Goal: Task Accomplishment & Management: Complete application form

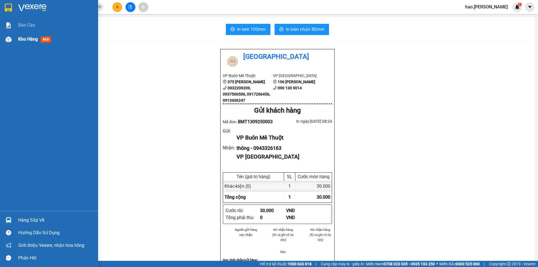
click at [11, 41] on img at bounding box center [9, 39] width 6 height 6
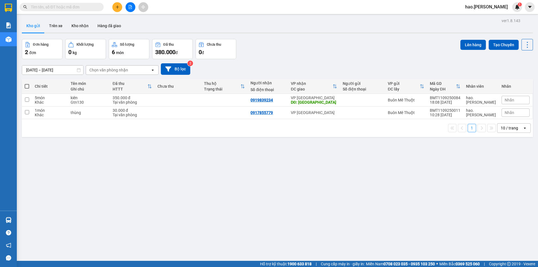
click at [55, 71] on input "[DATE] – [DATE]" at bounding box center [52, 70] width 61 height 9
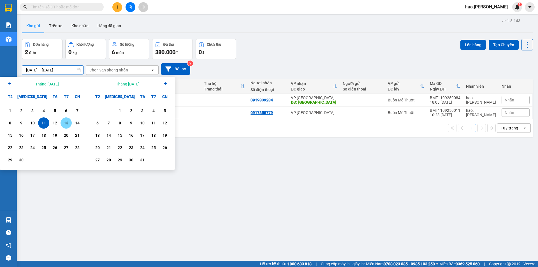
click at [63, 122] on div "13" at bounding box center [66, 123] width 8 height 7
type input "[DATE] – [DATE]"
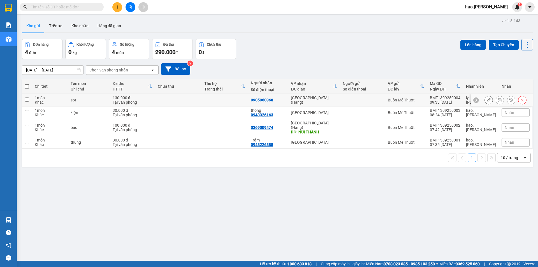
click at [498, 100] on icon at bounding box center [500, 100] width 4 height 4
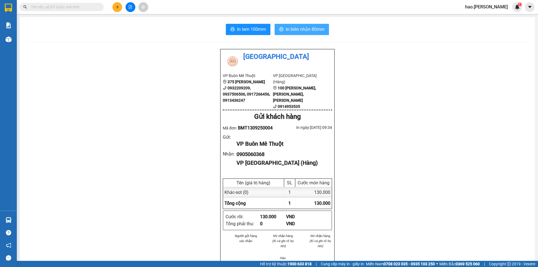
click at [295, 26] on span "In biên nhận 80mm" at bounding box center [305, 29] width 39 height 7
click at [255, 31] on span "In tem 100mm" at bounding box center [251, 29] width 29 height 7
click at [93, 6] on input "text" at bounding box center [64, 7] width 66 height 6
click at [121, 10] on button at bounding box center [117, 7] width 10 height 10
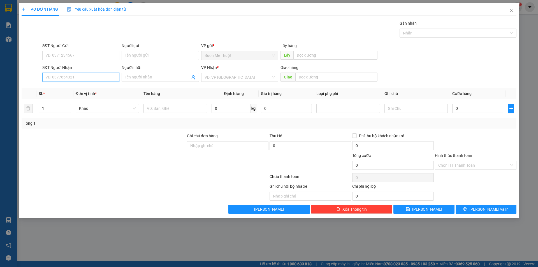
click at [81, 79] on input "SĐT Người Nhận" at bounding box center [80, 77] width 77 height 9
type input "0948479997"
click at [69, 54] on input "SĐT Người Gửi" at bounding box center [80, 55] width 77 height 9
type input "0914023734"
click at [237, 84] on div "VP Nhận * VD: VP [GEOGRAPHIC_DATA]" at bounding box center [239, 75] width 77 height 20
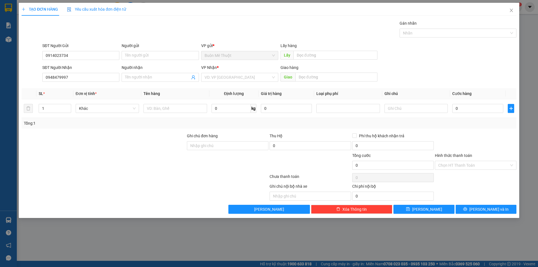
click at [236, 83] on div "VP Nhận * VD: VP [GEOGRAPHIC_DATA]" at bounding box center [239, 75] width 77 height 20
click at [240, 80] on input "search" at bounding box center [238, 77] width 66 height 8
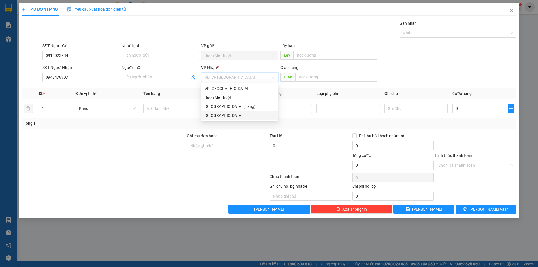
drag, startPoint x: 225, startPoint y: 105, endPoint x: 224, endPoint y: 113, distance: 8.0
click at [224, 113] on div "VP Nha Trang Buôn Mê Thuột [GEOGRAPHIC_DATA] (Hàng) [GEOGRAPHIC_DATA]" at bounding box center [239, 102] width 77 height 36
click at [224, 113] on div "[GEOGRAPHIC_DATA]" at bounding box center [240, 115] width 70 height 6
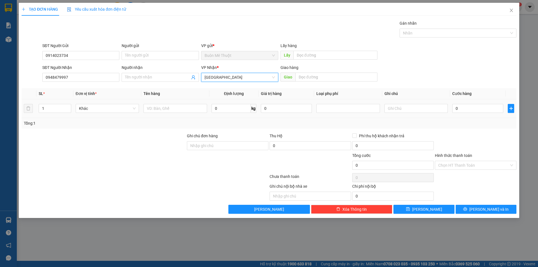
click at [164, 101] on td at bounding box center [175, 108] width 68 height 19
drag, startPoint x: 167, startPoint y: 103, endPoint x: 169, endPoint y: 109, distance: 5.7
click at [167, 104] on div at bounding box center [175, 108] width 63 height 11
click at [170, 110] on input "text" at bounding box center [175, 108] width 63 height 9
type input "thùng"
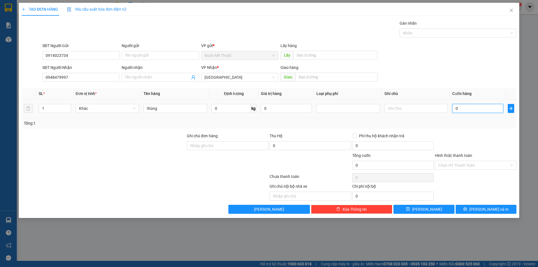
click at [475, 110] on input "0" at bounding box center [478, 108] width 51 height 9
type input "3"
type input "30"
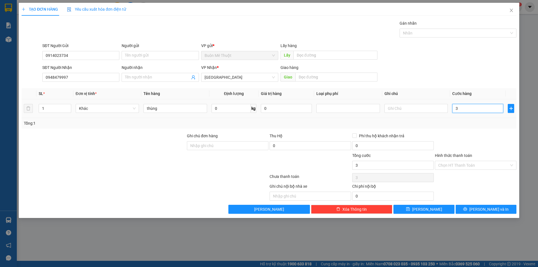
type input "30"
type input "30.000"
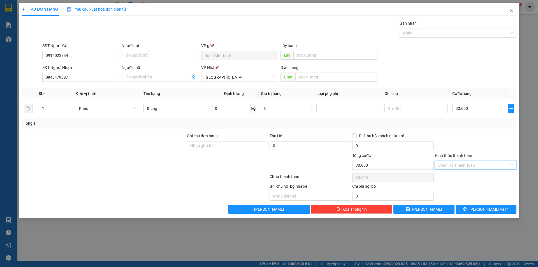
click at [484, 165] on input "Hình thức thanh toán" at bounding box center [474, 165] width 71 height 8
click at [467, 146] on div at bounding box center [476, 143] width 83 height 20
click at [466, 161] on input "Hình thức thanh toán" at bounding box center [474, 165] width 71 height 8
click at [499, 142] on div at bounding box center [476, 143] width 83 height 20
click at [468, 209] on icon "printer" at bounding box center [466, 209] width 4 height 4
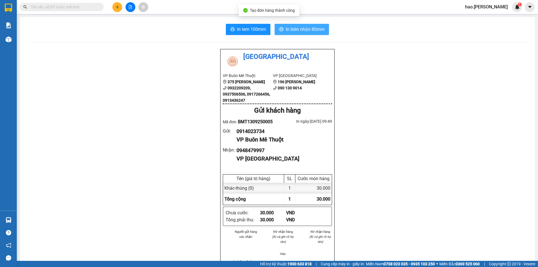
drag, startPoint x: 307, startPoint y: 31, endPoint x: 307, endPoint y: 36, distance: 5.3
click at [307, 30] on span "In biên nhận 80mm" at bounding box center [305, 29] width 39 height 7
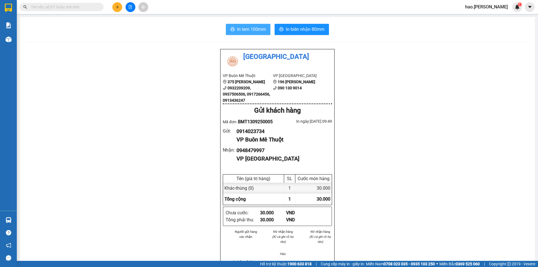
click at [257, 28] on span "In tem 100mm" at bounding box center [251, 29] width 29 height 7
click at [114, 8] on button at bounding box center [117, 7] width 10 height 10
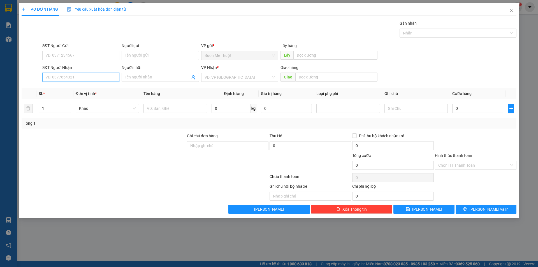
click at [91, 77] on input "SĐT Người Nhận" at bounding box center [80, 77] width 77 height 9
type input "0905414347"
click at [82, 87] on div "0905414347" at bounding box center [81, 89] width 70 height 6
type input "50.000"
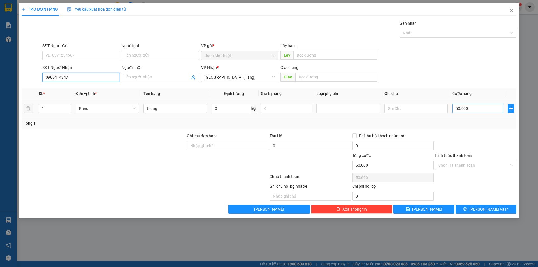
type input "0905414347"
click at [469, 109] on input "50.000" at bounding box center [478, 108] width 51 height 9
click at [466, 151] on div at bounding box center [476, 143] width 83 height 20
click at [481, 170] on div "Chọn HT Thanh Toán" at bounding box center [476, 165] width 82 height 9
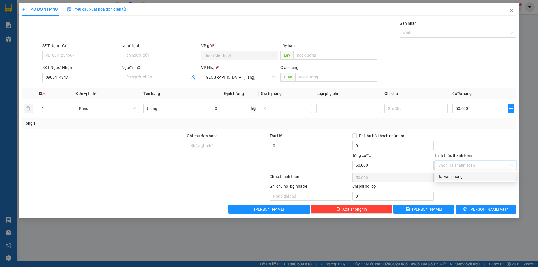
click at [471, 178] on div "Tại văn phòng" at bounding box center [476, 177] width 75 height 6
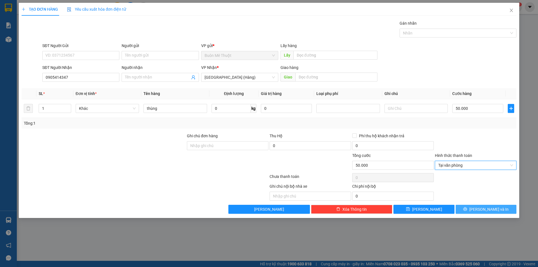
click at [481, 208] on button "[PERSON_NAME] và In" at bounding box center [486, 209] width 61 height 9
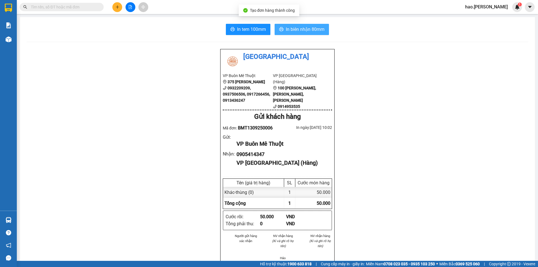
click at [288, 35] on button "In biên nhận 80mm" at bounding box center [302, 29] width 54 height 11
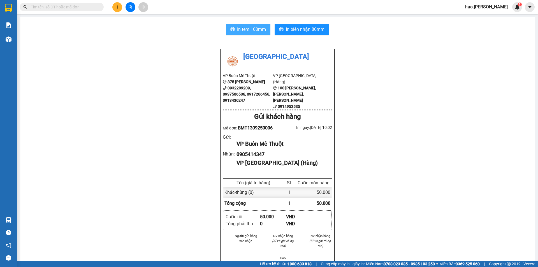
click at [246, 33] on button "In tem 100mm" at bounding box center [248, 29] width 45 height 11
click at [118, 3] on button at bounding box center [117, 7] width 10 height 10
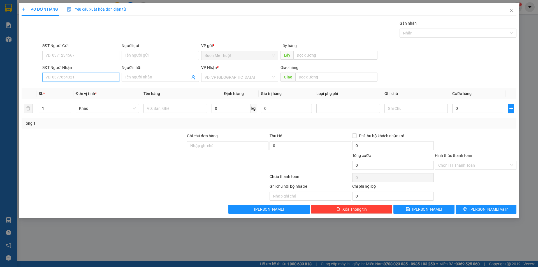
click at [104, 77] on input "SĐT Người Nhận" at bounding box center [80, 77] width 77 height 9
click at [87, 91] on div "0937388178" at bounding box center [81, 89] width 70 height 6
type input "0937388178"
type input "50.000"
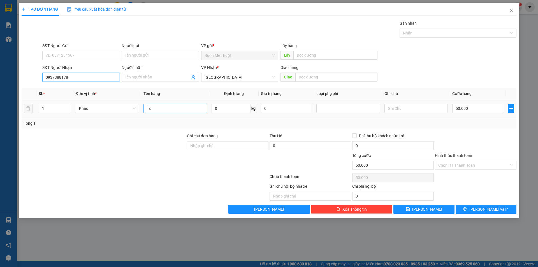
type input "0937388178"
click at [159, 111] on input "Tx" at bounding box center [175, 108] width 63 height 9
type input "T"
type input "bao"
click at [483, 110] on input "50.000" at bounding box center [478, 108] width 51 height 9
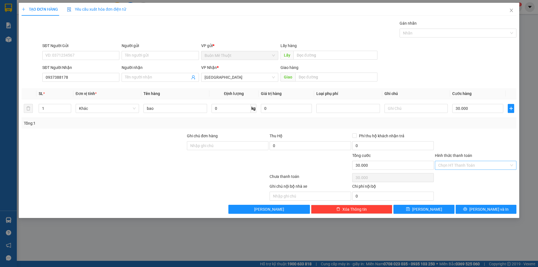
click at [480, 163] on input "Hình thức thanh toán" at bounding box center [474, 165] width 71 height 8
click at [476, 180] on div "Tại văn phòng" at bounding box center [476, 176] width 82 height 9
drag, startPoint x: 481, startPoint y: 207, endPoint x: 454, endPoint y: 192, distance: 31.7
click at [481, 207] on button "[PERSON_NAME] và In" at bounding box center [486, 209] width 61 height 9
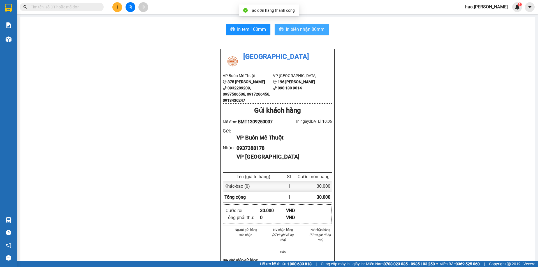
click at [303, 26] on span "In biên nhận 80mm" at bounding box center [305, 29] width 39 height 7
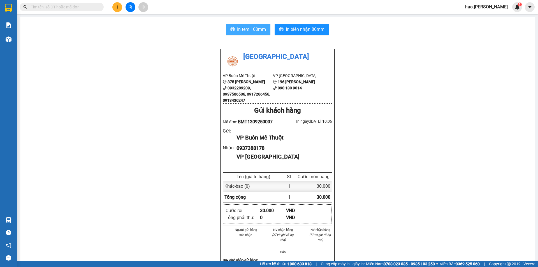
click at [231, 24] on button "In tem 100mm" at bounding box center [248, 29] width 45 height 11
click at [116, 10] on button at bounding box center [117, 7] width 10 height 10
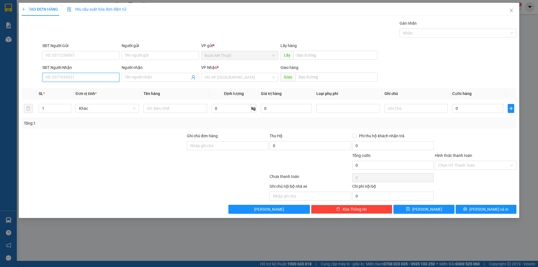
click at [92, 77] on input "SĐT Người Nhận" at bounding box center [80, 77] width 77 height 9
click at [73, 76] on input "SĐT Người Nhận" at bounding box center [80, 77] width 77 height 9
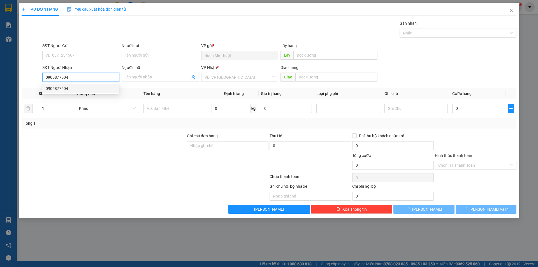
type input "0905877504"
click at [87, 84] on div "0905877504 0905877504" at bounding box center [80, 88] width 77 height 11
click at [87, 87] on div "Transit Pickup Surcharge Ids Transit Deliver Surcharge Ids Transit Deliver Surc…" at bounding box center [269, 117] width 495 height 194
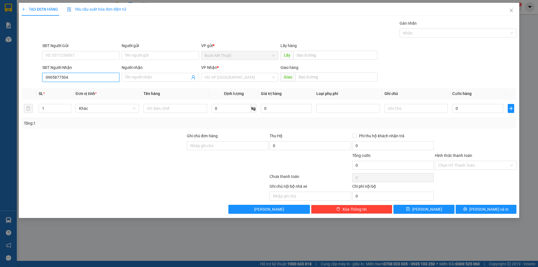
click at [103, 75] on input "0905877504" at bounding box center [80, 77] width 77 height 9
click at [90, 87] on div "0905877504" at bounding box center [81, 89] width 70 height 6
type input "VINAHOUSE"
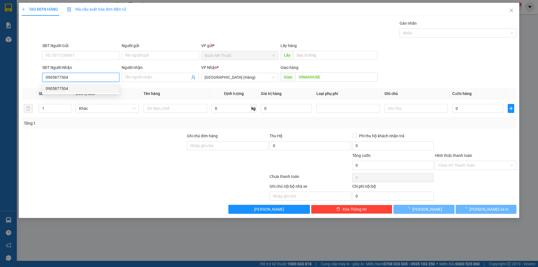
type input "50.000"
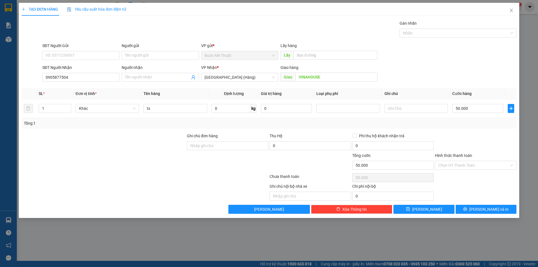
click at [478, 86] on div "Transit Pickup Surcharge Ids Transit Deliver Surcharge Ids Transit Deliver Surc…" at bounding box center [269, 117] width 495 height 194
click at [169, 106] on input "tx" at bounding box center [175, 108] width 63 height 9
click at [430, 70] on div "SĐT Người Nhận 0905877504 Người nhận Tên người nhận VP Nhận * [GEOGRAPHIC_DATA]…" at bounding box center [279, 75] width 477 height 20
click at [463, 107] on input "50.000" at bounding box center [478, 108] width 51 height 9
click at [483, 165] on input "Hình thức thanh toán" at bounding box center [474, 165] width 71 height 8
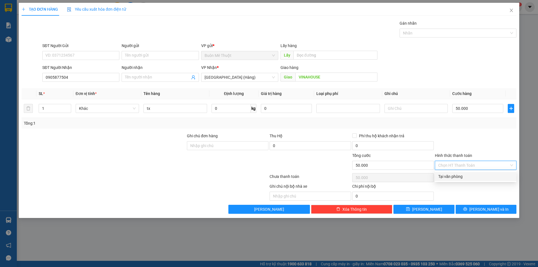
click at [475, 179] on div "Tại văn phòng" at bounding box center [476, 177] width 75 height 6
type input "0"
click at [488, 214] on div "TẠO ĐƠN HÀNG Yêu cầu xuất hóa đơn điện tử Transit Pickup Surcharge Ids Transit …" at bounding box center [269, 110] width 501 height 215
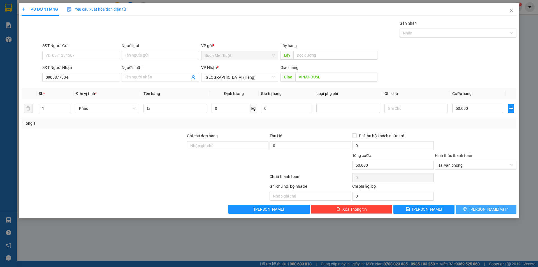
click at [487, 209] on span "[PERSON_NAME] và In" at bounding box center [489, 209] width 39 height 6
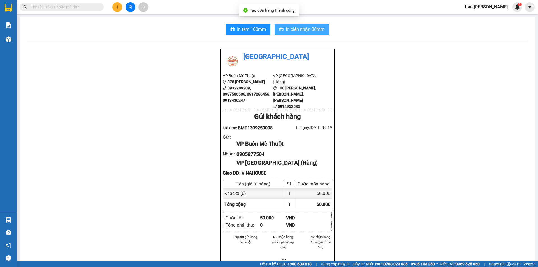
click at [291, 32] on span "In biên nhận 80mm" at bounding box center [305, 29] width 39 height 7
click at [218, 32] on div "In tem 100mm In biên nhận 80mm" at bounding box center [278, 29] width 502 height 11
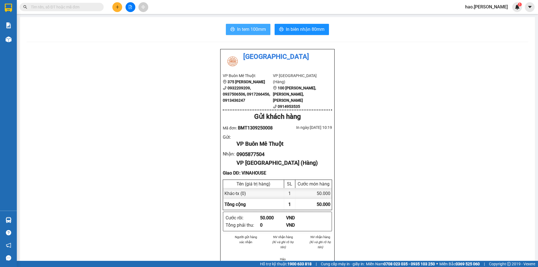
click at [246, 30] on span "In tem 100mm" at bounding box center [251, 29] width 29 height 7
click at [114, 7] on button at bounding box center [117, 7] width 10 height 10
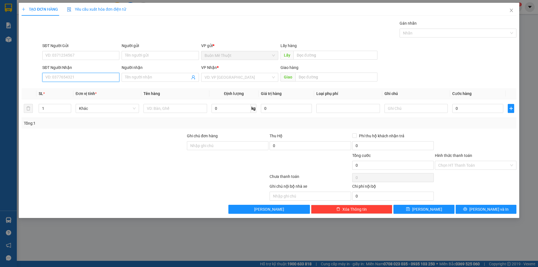
click at [80, 75] on input "SĐT Người Nhận" at bounding box center [80, 77] width 77 height 9
click at [77, 89] on div "0984581793" at bounding box center [81, 89] width 70 height 6
type input "0984581793"
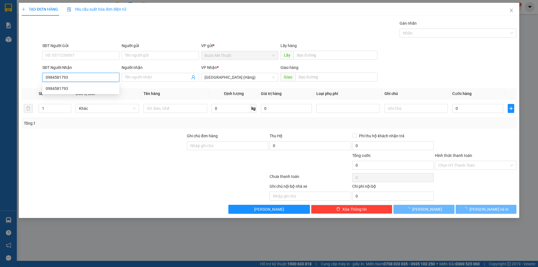
type input "50.000"
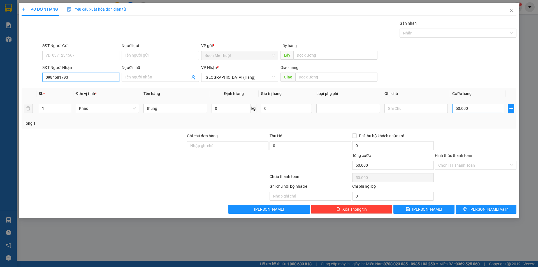
type input "0984581793"
click at [475, 111] on input "50.000" at bounding box center [478, 108] width 51 height 9
click at [306, 73] on input "text" at bounding box center [337, 77] width 82 height 9
click at [474, 152] on div at bounding box center [476, 143] width 83 height 20
click at [473, 162] on input "Hình thức thanh toán" at bounding box center [474, 165] width 71 height 8
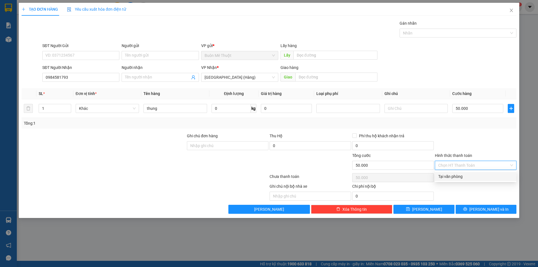
drag, startPoint x: 469, startPoint y: 176, endPoint x: 471, endPoint y: 184, distance: 7.9
click at [469, 176] on div "Tại văn phòng" at bounding box center [476, 177] width 75 height 6
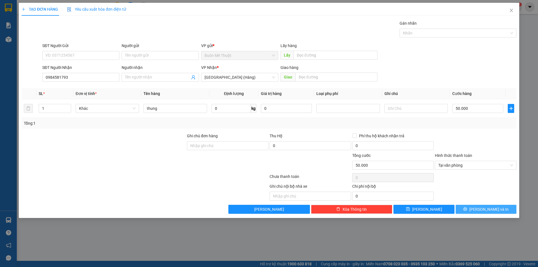
click at [468, 211] on icon "printer" at bounding box center [466, 209] width 4 height 4
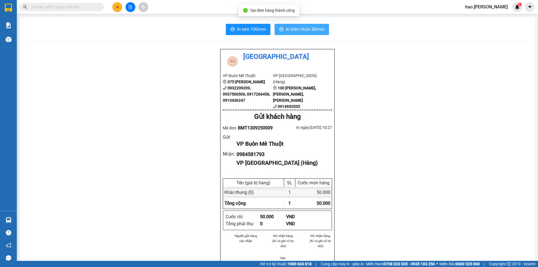
click at [296, 28] on span "In biên nhận 80mm" at bounding box center [305, 29] width 39 height 7
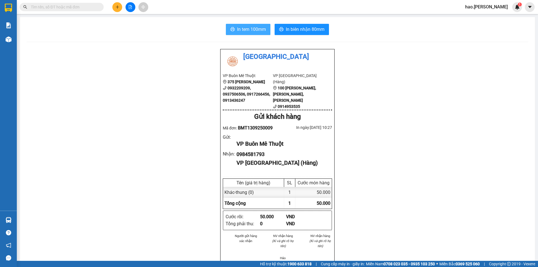
click at [260, 29] on span "In tem 100mm" at bounding box center [251, 29] width 29 height 7
click at [117, 5] on icon "plus" at bounding box center [118, 7] width 4 height 4
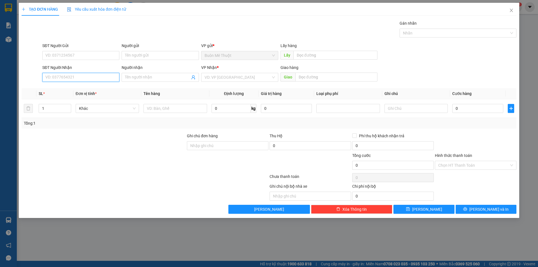
click at [99, 79] on input "SĐT Người Nhận" at bounding box center [80, 77] width 77 height 9
type input "0903574626"
click at [84, 93] on div "0903574626" at bounding box center [80, 88] width 77 height 9
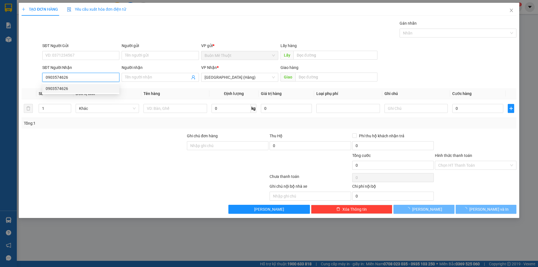
type input "120.000"
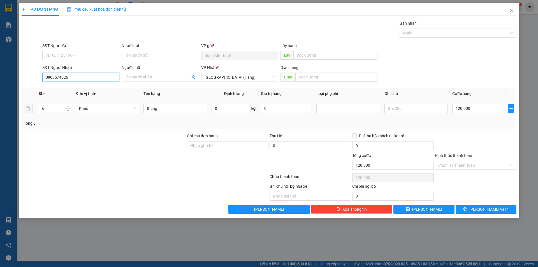
type input "0903574626"
click at [50, 107] on input "6" at bounding box center [55, 108] width 32 height 8
type input "4"
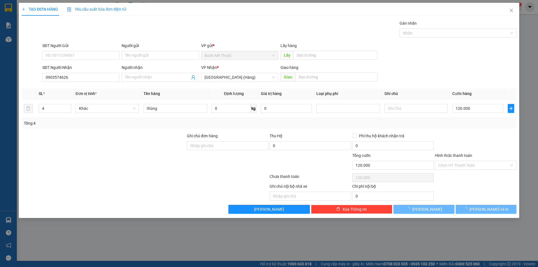
click at [478, 132] on div "Transit Pickup Surcharge Ids Transit Deliver Surcharge Ids Transit Deliver Surc…" at bounding box center [269, 117] width 495 height 194
type input "0"
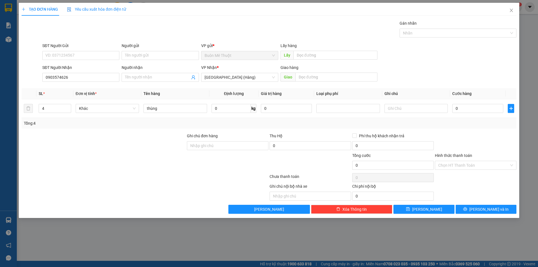
click at [475, 98] on th "Cước hàng" at bounding box center [478, 93] width 56 height 11
click at [469, 109] on input "0" at bounding box center [478, 108] width 51 height 9
type input "4"
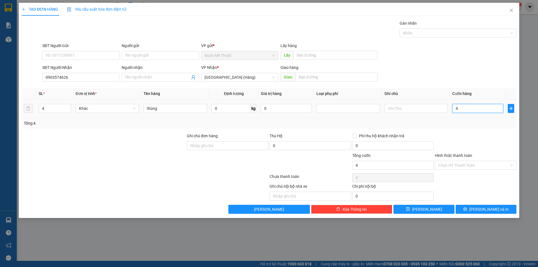
click at [470, 109] on input "4" at bounding box center [478, 108] width 51 height 9
type input "0"
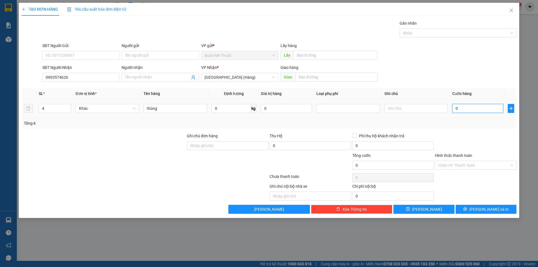
type input "1"
type input "01"
type input "10"
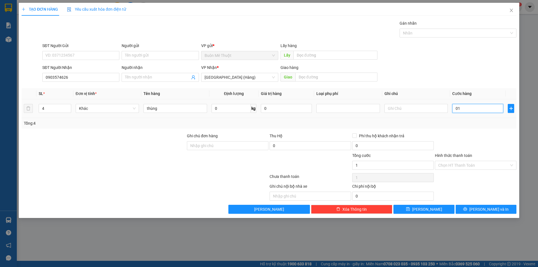
type input "010"
type input "100"
type input "0.100"
type input "100.000"
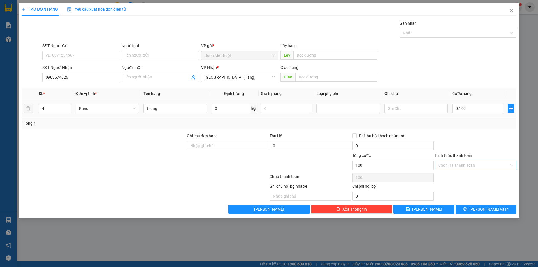
type input "100.000"
click at [475, 163] on input "Hình thức thanh toán" at bounding box center [474, 165] width 71 height 8
click at [470, 176] on div "Tại văn phòng" at bounding box center [476, 177] width 75 height 6
type input "0"
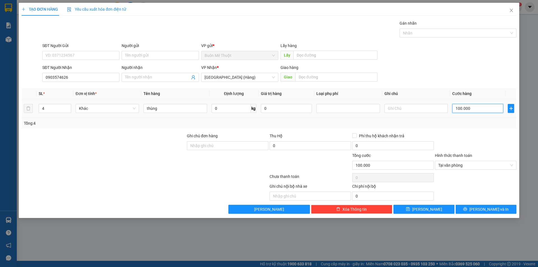
click at [474, 110] on input "100.000" at bounding box center [478, 108] width 51 height 9
click at [485, 207] on span "[PERSON_NAME] và In" at bounding box center [489, 209] width 39 height 6
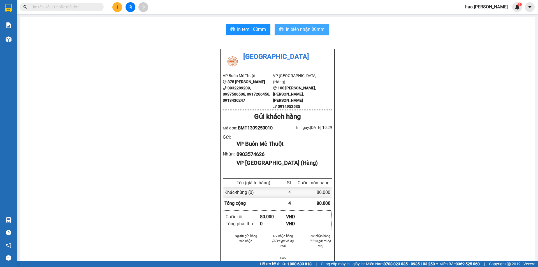
click at [291, 27] on span "In biên nhận 80mm" at bounding box center [305, 29] width 39 height 7
click at [255, 29] on span "In tem 100mm" at bounding box center [251, 29] width 29 height 7
click at [120, 8] on button at bounding box center [117, 7] width 10 height 10
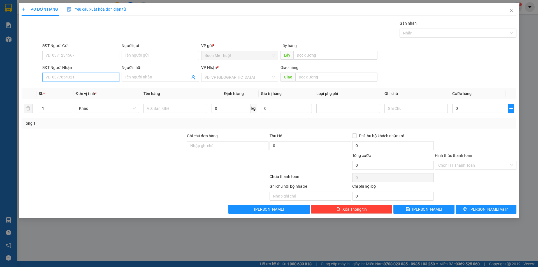
click at [80, 77] on input "SĐT Người Nhận" at bounding box center [80, 77] width 77 height 9
click at [73, 89] on div "0333452520" at bounding box center [81, 89] width 70 height 6
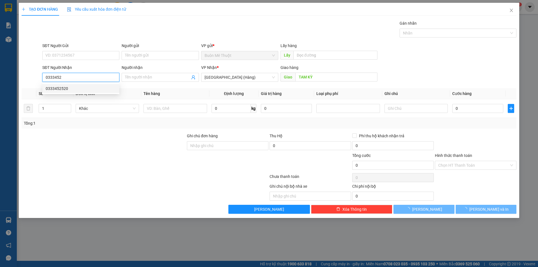
type input "0333452520"
type input "TAM KỲ"
type input "100.000"
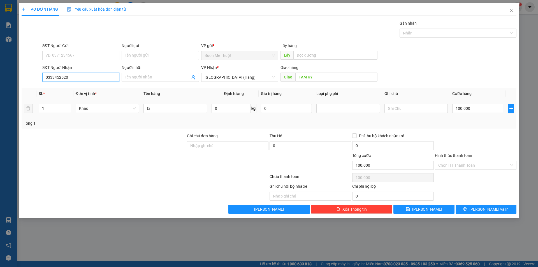
type input "0333452520"
click at [392, 77] on div "SĐT Người Nhận 0333452520 Người nhận Tên người nhận VP Nhận * [GEOGRAPHIC_DATA]…" at bounding box center [279, 75] width 477 height 20
click at [483, 167] on input "Hình thức thanh toán" at bounding box center [474, 165] width 71 height 8
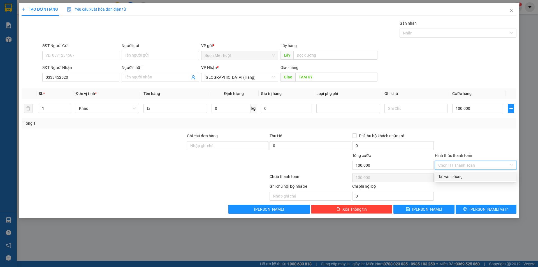
click at [478, 178] on div "Tại văn phòng" at bounding box center [476, 177] width 75 height 6
type input "0"
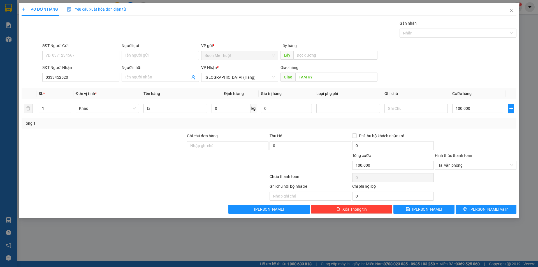
click at [471, 204] on div "Transit Pickup Surcharge Ids Transit Deliver Surcharge Ids Transit Deliver Surc…" at bounding box center [269, 117] width 495 height 194
click at [470, 207] on button "[PERSON_NAME] và In" at bounding box center [486, 209] width 61 height 9
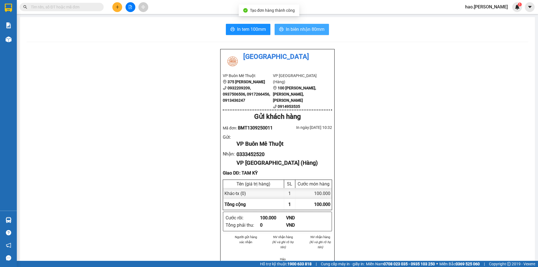
click at [300, 26] on span "In biên nhận 80mm" at bounding box center [305, 29] width 39 height 7
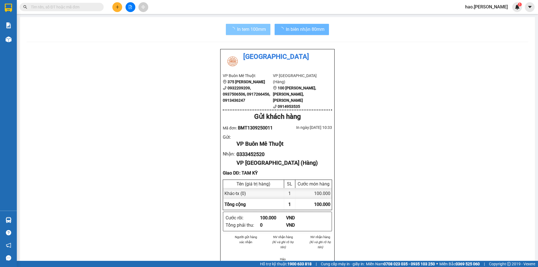
click at [255, 33] on span "In tem 100mm" at bounding box center [251, 29] width 29 height 7
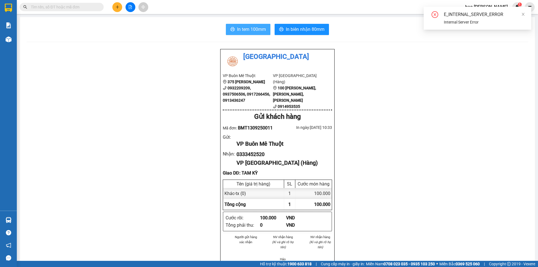
click at [255, 33] on span "In tem 100mm" at bounding box center [251, 29] width 29 height 7
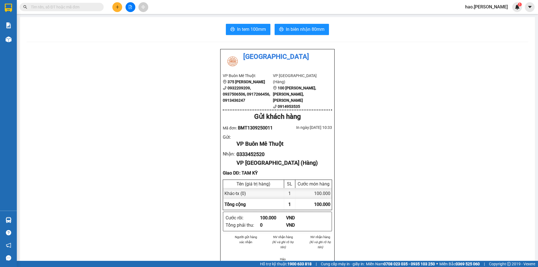
click at [116, 6] on icon "plus" at bounding box center [118, 7] width 4 height 4
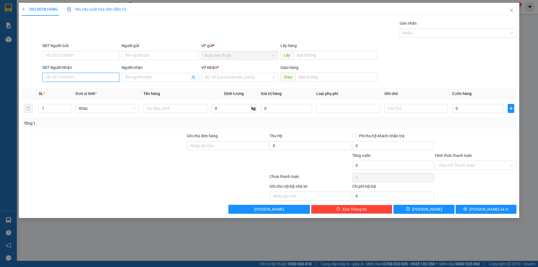
click at [75, 80] on input "SĐT Người Nhận" at bounding box center [80, 77] width 77 height 9
type input "0935076573"
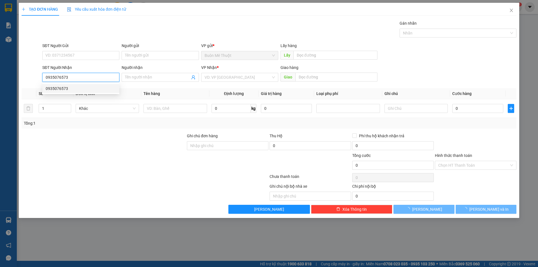
click at [76, 86] on div "0935076573" at bounding box center [81, 89] width 70 height 6
type input "50.000"
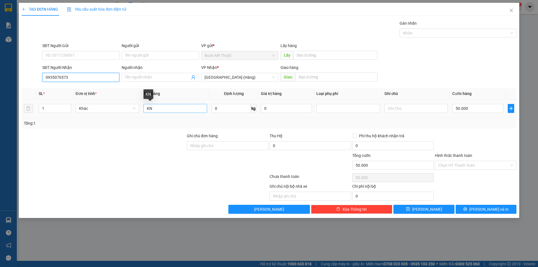
type input "0935076573"
click at [170, 111] on input "KN" at bounding box center [175, 108] width 63 height 9
click at [478, 108] on input "50.000" at bounding box center [478, 108] width 51 height 9
type input "1"
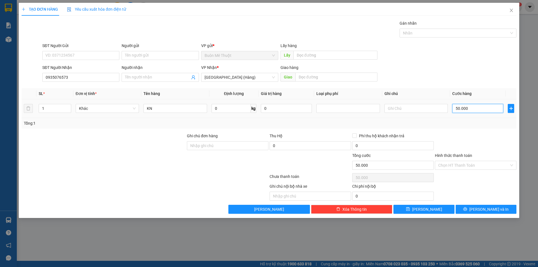
type input "1"
type input "10"
type input "100"
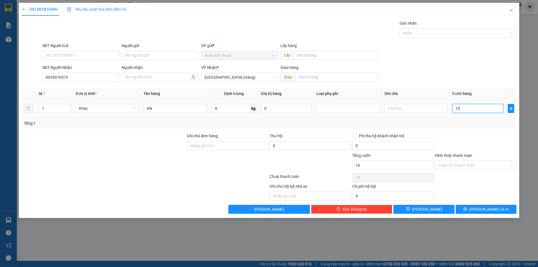
type input "100"
type input "100.000"
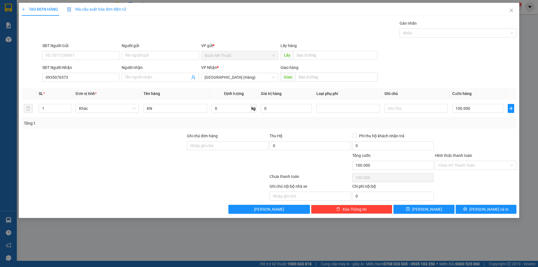
click at [476, 138] on div at bounding box center [476, 143] width 83 height 20
click at [477, 169] on input "Hình thức thanh toán" at bounding box center [474, 165] width 71 height 8
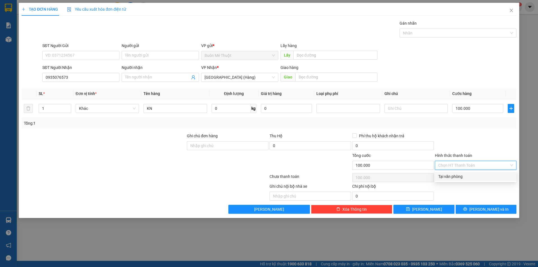
click at [477, 169] on input "Hình thức thanh toán" at bounding box center [474, 165] width 71 height 8
click at [479, 155] on div "Hình thức thanh toán" at bounding box center [476, 157] width 82 height 8
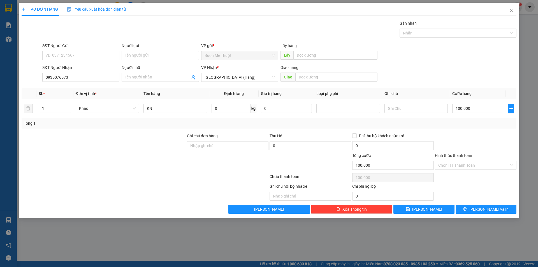
click at [480, 195] on div "Ghi chú nội bộ nhà xe Chi phí nội bộ 0" at bounding box center [269, 191] width 496 height 17
click at [485, 209] on span "[PERSON_NAME] và In" at bounding box center [489, 209] width 39 height 6
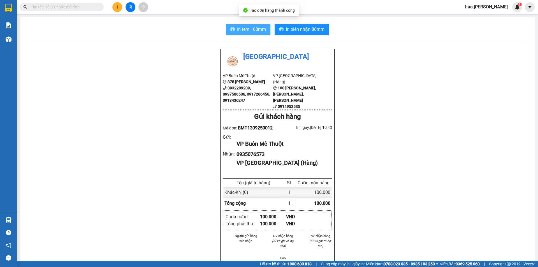
click at [244, 27] on span "In tem 100mm" at bounding box center [251, 29] width 29 height 7
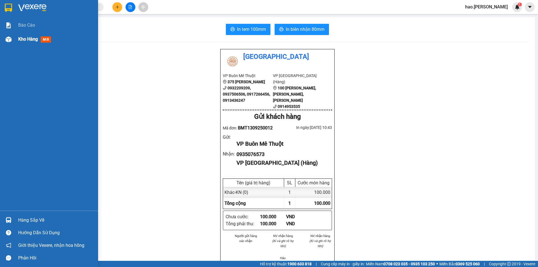
drag, startPoint x: 29, startPoint y: 36, endPoint x: 32, endPoint y: 47, distance: 11.8
click at [29, 36] on div "Kho hàng mới" at bounding box center [35, 39] width 35 height 7
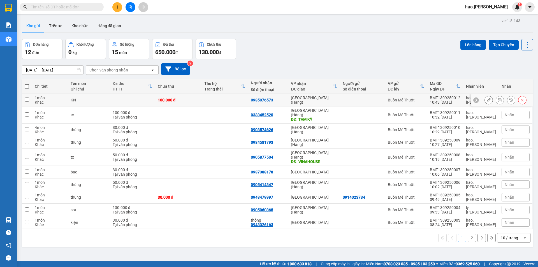
click at [487, 102] on icon at bounding box center [489, 100] width 4 height 4
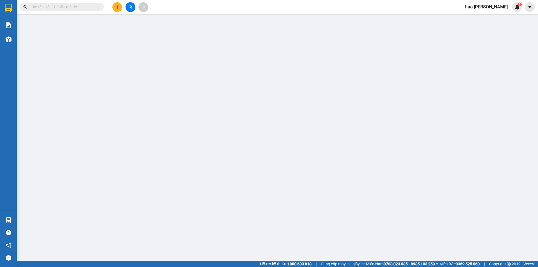
type input "0935076573"
type input "100.000"
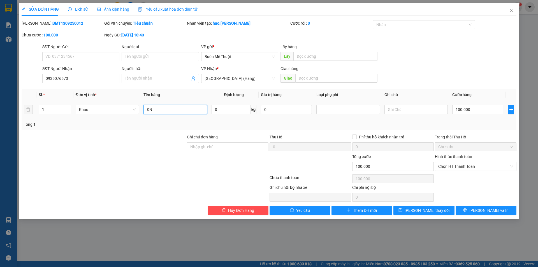
click at [178, 109] on input "KN" at bounding box center [175, 109] width 63 height 9
type input "K"
type input "thùng yến"
click at [505, 211] on button "[PERSON_NAME] và In" at bounding box center [486, 210] width 61 height 9
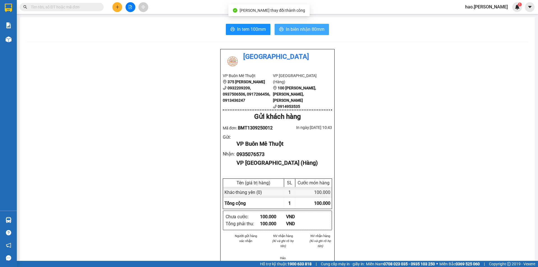
drag, startPoint x: 289, startPoint y: 30, endPoint x: 295, endPoint y: 30, distance: 5.3
click at [290, 30] on span "In biên nhận 80mm" at bounding box center [305, 29] width 39 height 7
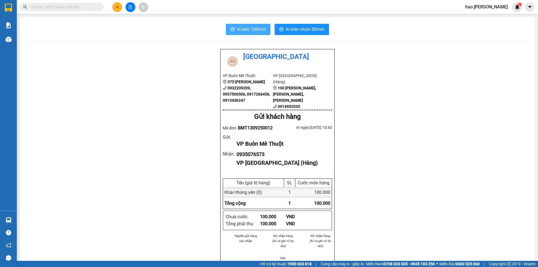
click at [248, 34] on button "In tem 100mm" at bounding box center [248, 29] width 45 height 11
drag, startPoint x: 135, startPoint y: 39, endPoint x: 445, endPoint y: 69, distance: 311.7
click at [427, 33] on div "In tem 100mm In biên nhận 80mm Thái Sơn VP Buôn Mê Thuột 375 Hoàng Diệu 0932209…" at bounding box center [277, 253] width 515 height 472
click at [121, 8] on button at bounding box center [117, 7] width 10 height 10
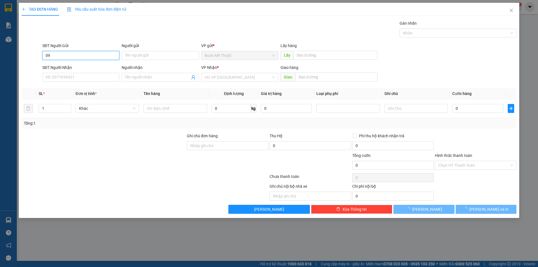
type input "0"
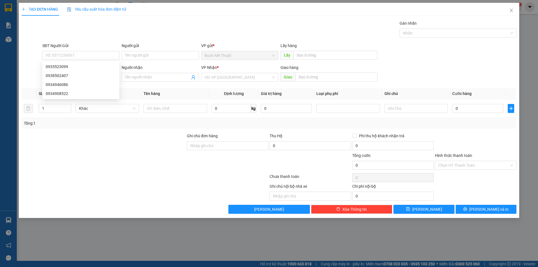
click at [132, 86] on div "Transit Pickup Surcharge Ids Transit Deliver Surcharge Ids Transit Deliver Surc…" at bounding box center [269, 117] width 495 height 194
click at [95, 75] on input "SĐT Người Nhận" at bounding box center [80, 77] width 77 height 9
click at [89, 87] on div "0935763793" at bounding box center [81, 89] width 70 height 6
type input "0935763793"
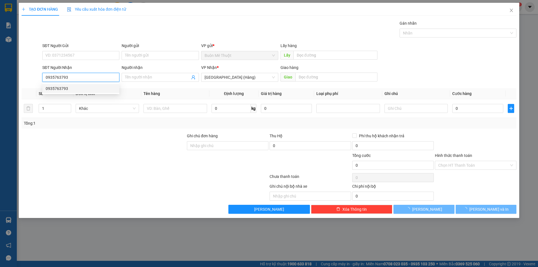
type input "50.000"
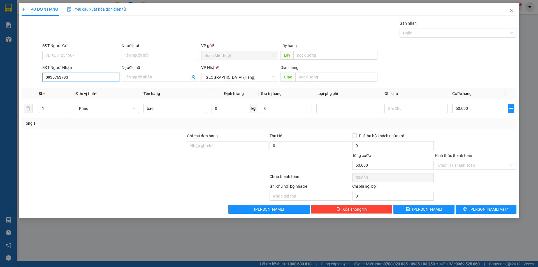
click at [82, 80] on input "0935763793" at bounding box center [80, 77] width 77 height 9
drag, startPoint x: 84, startPoint y: 89, endPoint x: 111, endPoint y: 93, distance: 27.8
click at [84, 89] on div "0395763326" at bounding box center [81, 89] width 70 height 6
type input "0395763326"
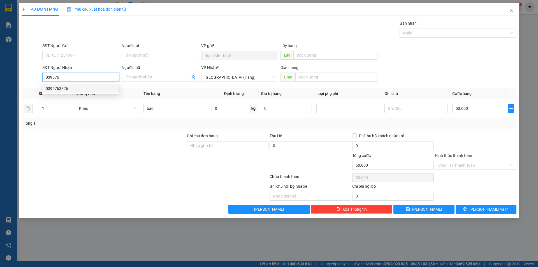
type input "BÌNH ĐỊNH"
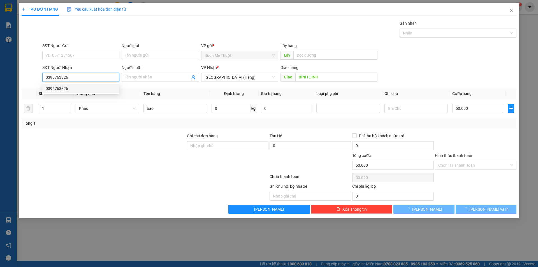
type input "3.780.000"
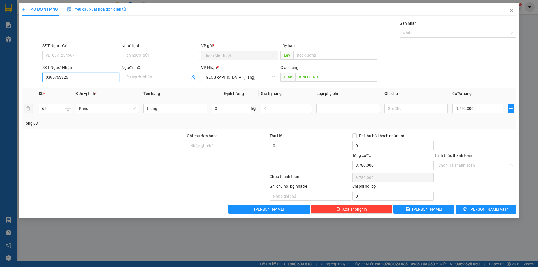
type input "0395763326"
click at [43, 111] on input "63" at bounding box center [55, 108] width 32 height 8
click at [45, 111] on input "63" at bounding box center [55, 108] width 32 height 8
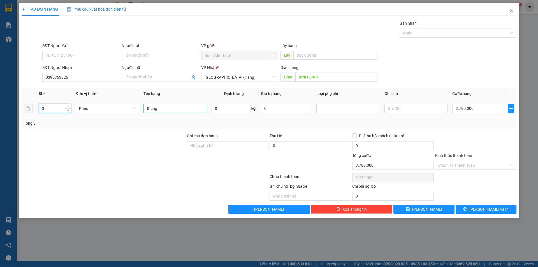
type input "3"
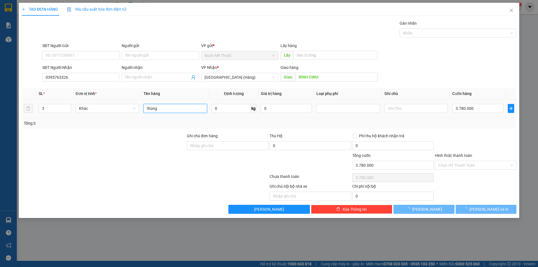
click at [186, 105] on input "thùng" at bounding box center [175, 108] width 63 height 9
type input "0"
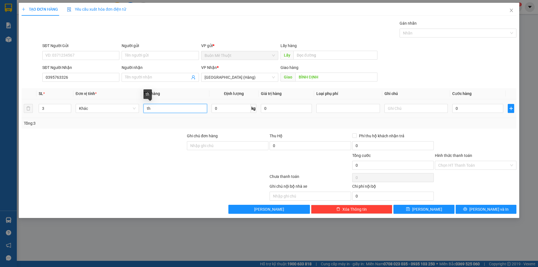
type input "t"
type input "n"
type input "bao"
click at [480, 114] on td "0" at bounding box center [478, 108] width 56 height 19
click at [478, 111] on input "0" at bounding box center [478, 108] width 51 height 9
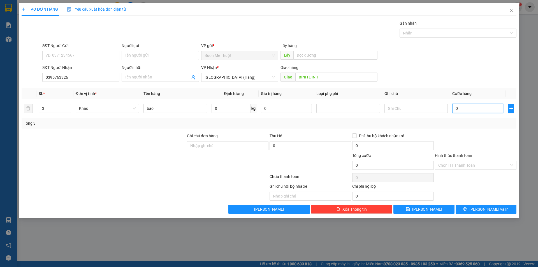
type input "1"
type input "18"
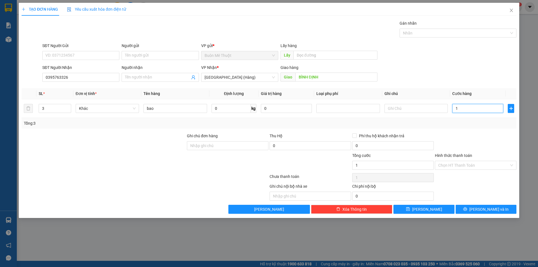
type input "18"
type input "180"
type input "180.000"
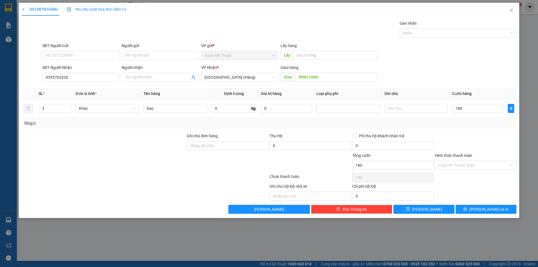
type input "180.000"
click at [478, 134] on div at bounding box center [476, 143] width 83 height 20
click at [471, 164] on input "Hình thức thanh toán" at bounding box center [474, 165] width 71 height 8
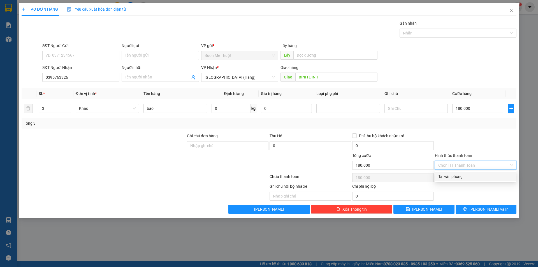
click at [488, 178] on div "Tại văn phòng" at bounding box center [476, 177] width 75 height 6
type input "0"
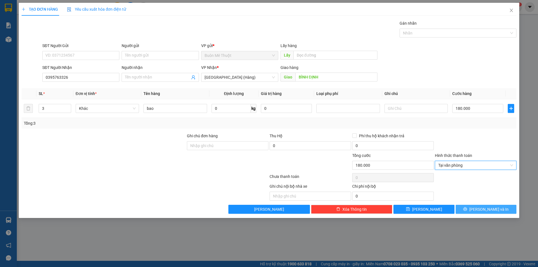
click at [492, 208] on span "[PERSON_NAME] và In" at bounding box center [489, 209] width 39 height 6
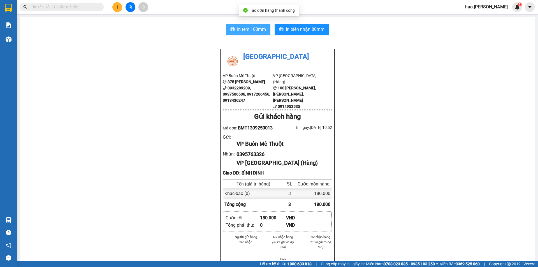
click at [256, 28] on span "In tem 100mm" at bounding box center [251, 29] width 29 height 7
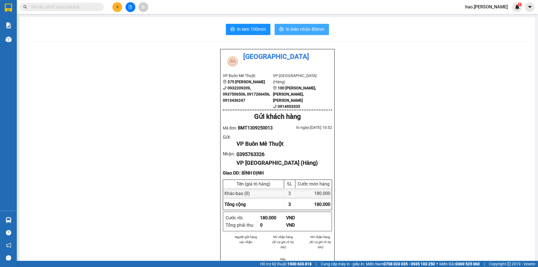
click at [289, 29] on span "In biên nhận 80mm" at bounding box center [305, 29] width 39 height 7
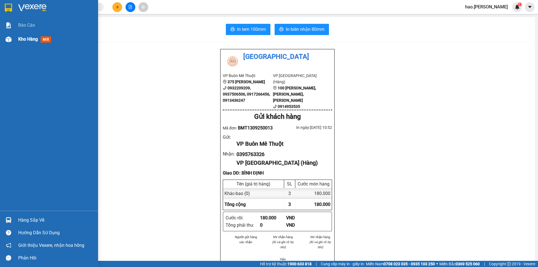
click at [25, 38] on span "Kho hàng" at bounding box center [28, 38] width 20 height 5
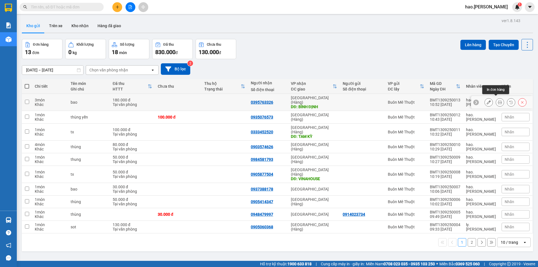
click at [498, 100] on icon at bounding box center [500, 102] width 4 height 4
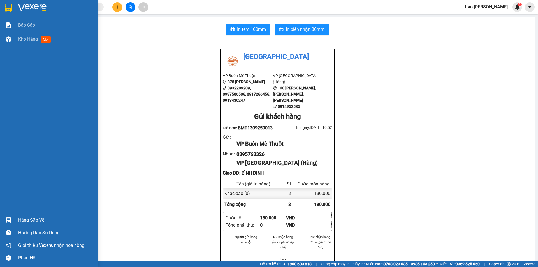
click at [131, 47] on div "In tem 100mm In biên nhận 80mm Thái Sơn VP Buôn Mê Thuột 375 Hoàng Diệu 0932209…" at bounding box center [277, 259] width 515 height 485
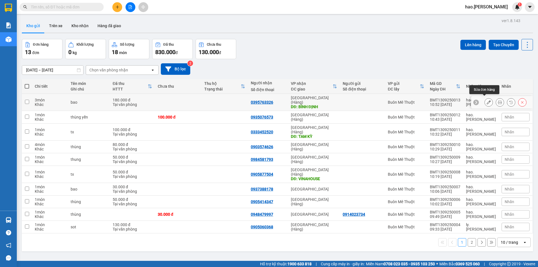
click at [487, 101] on icon at bounding box center [489, 102] width 4 height 4
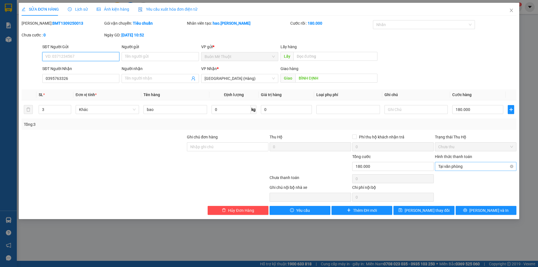
click at [456, 169] on span "Tại văn phòng" at bounding box center [476, 166] width 75 height 8
click at [513, 179] on div "Tại văn phòng" at bounding box center [476, 178] width 75 height 6
click at [478, 169] on span "Tại văn phòng" at bounding box center [476, 166] width 75 height 8
click at [473, 195] on div "Ghi chú nội bộ nhà xe Chi phí nội bộ 0" at bounding box center [269, 193] width 496 height 17
click at [473, 166] on span "Tại văn phòng" at bounding box center [476, 166] width 75 height 8
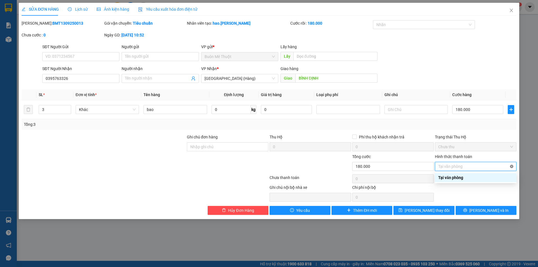
type input "180.000"
click at [468, 212] on icon "printer" at bounding box center [466, 211] width 4 height 4
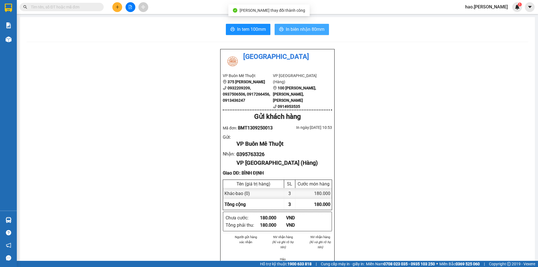
click at [280, 26] on button "In biên nhận 80mm" at bounding box center [302, 29] width 54 height 11
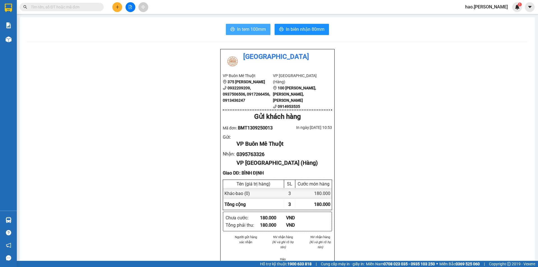
click at [252, 28] on span "In tem 100mm" at bounding box center [251, 29] width 29 height 7
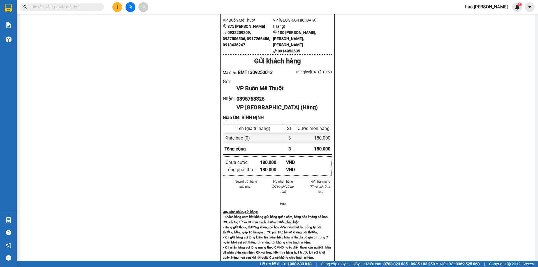
scroll to position [112, 0]
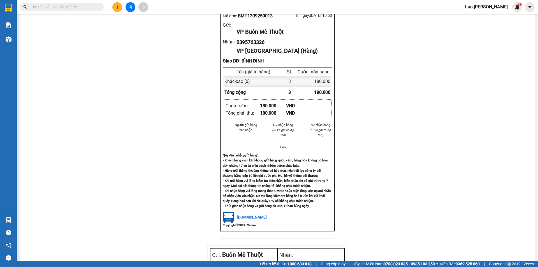
click at [118, 9] on button at bounding box center [117, 7] width 10 height 10
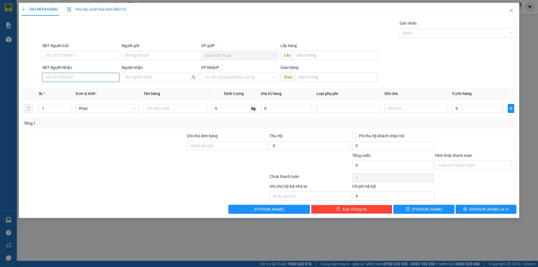
click at [101, 78] on input "SĐT Người Nhận" at bounding box center [80, 77] width 77 height 9
click at [101, 87] on div "0913432553" at bounding box center [81, 89] width 70 height 6
type input "0913432553"
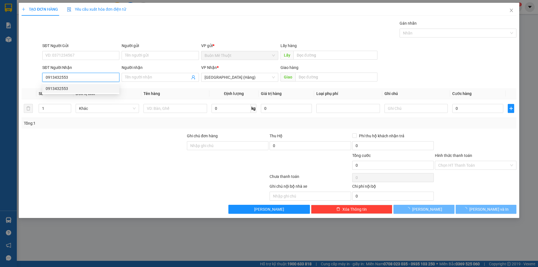
type input "60.000"
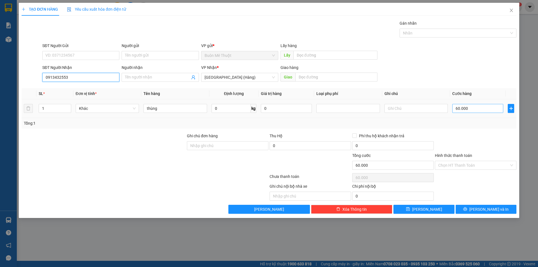
type input "0913432553"
click at [489, 109] on input "60.000" at bounding box center [478, 108] width 51 height 9
type input "7"
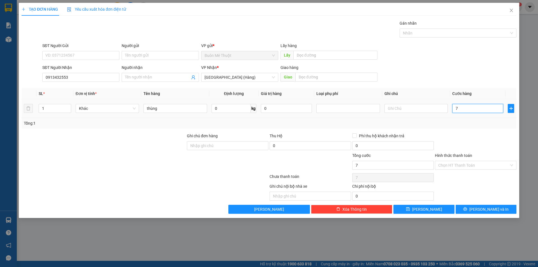
type input "70"
type input "70.000"
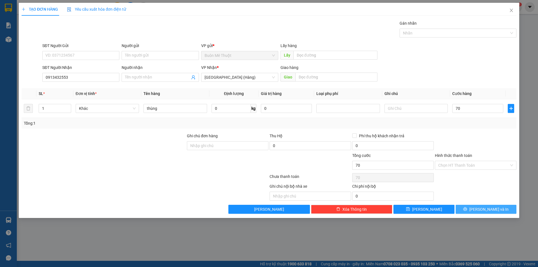
type input "70.000"
click at [491, 209] on span "[PERSON_NAME] và In" at bounding box center [489, 209] width 39 height 6
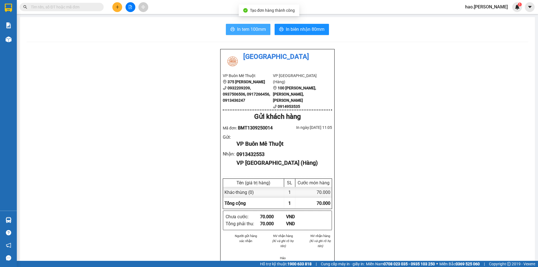
click at [251, 28] on span "In tem 100mm" at bounding box center [251, 29] width 29 height 7
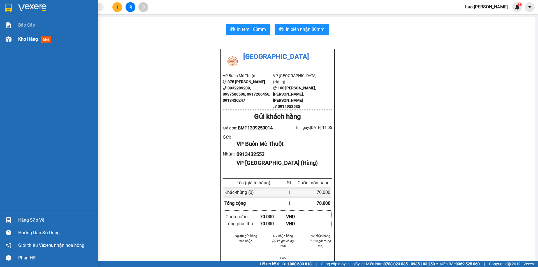
click at [14, 38] on div "Kho hàng mới" at bounding box center [49, 39] width 98 height 14
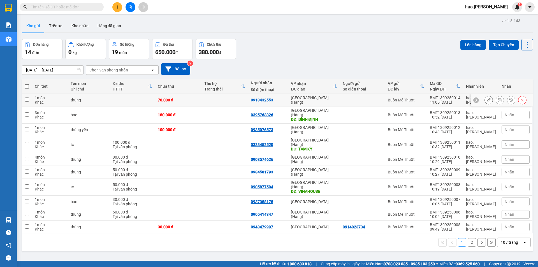
click at [487, 101] on button at bounding box center [489, 100] width 8 height 10
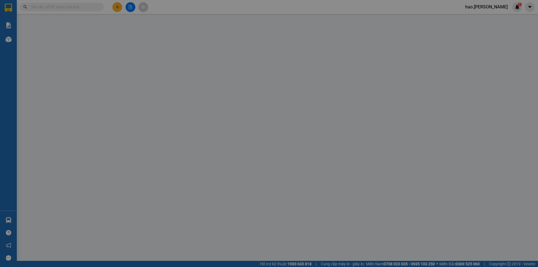
type input "0913432553"
type input "70.000"
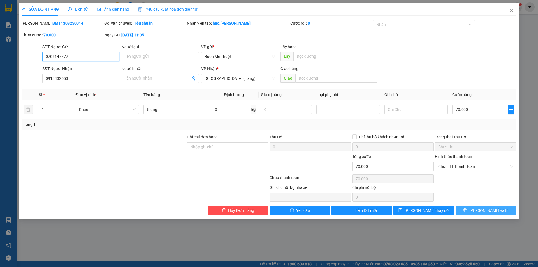
type input "0705147777"
click at [482, 215] on button "[PERSON_NAME] và In" at bounding box center [486, 210] width 61 height 9
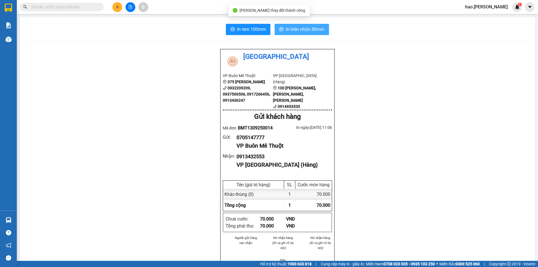
click at [291, 26] on span "In biên nhận 80mm" at bounding box center [305, 29] width 39 height 7
click at [66, 8] on input "text" at bounding box center [64, 7] width 66 height 6
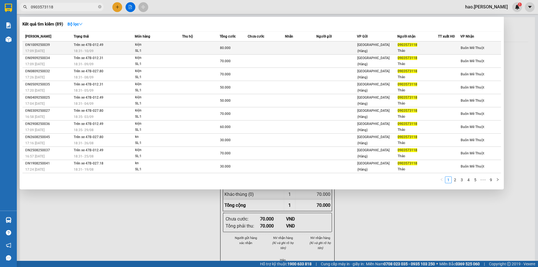
type input "0903573118"
click at [222, 48] on span "80.000" at bounding box center [225, 48] width 11 height 4
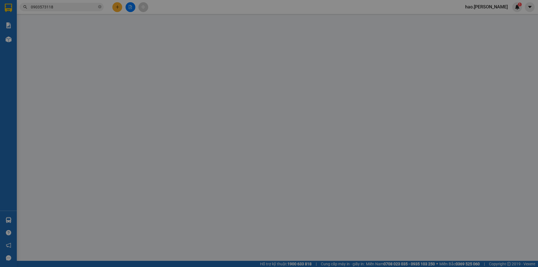
type input "0903573118"
type input "Thảo"
type input "80.000"
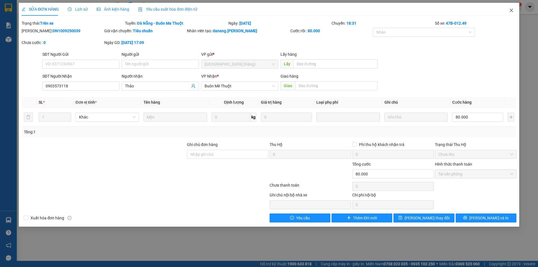
click at [512, 9] on icon "close" at bounding box center [512, 10] width 4 height 4
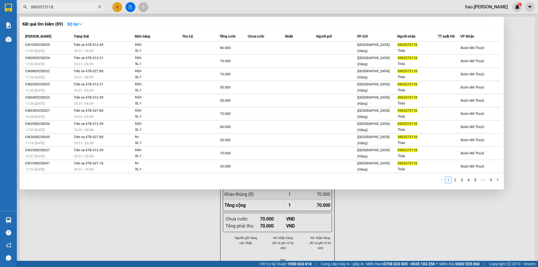
click at [66, 8] on input "0903573118" at bounding box center [64, 7] width 66 height 6
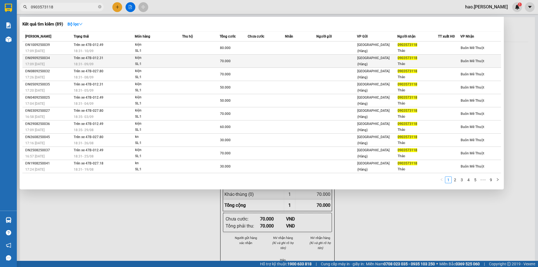
click at [125, 63] on div "18:31 [DATE]" at bounding box center [104, 64] width 61 height 6
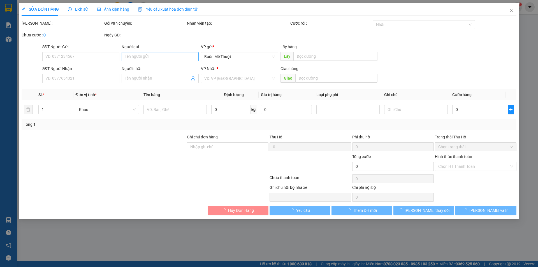
type input "0903573118"
type input "Thảo"
type input "70.000"
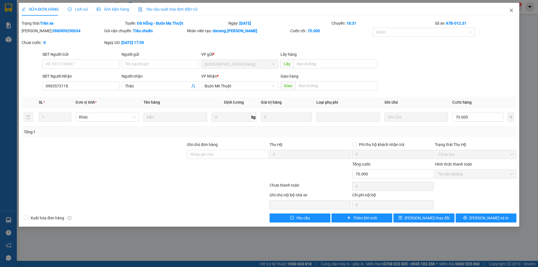
click at [512, 12] on icon "close" at bounding box center [512, 10] width 4 height 4
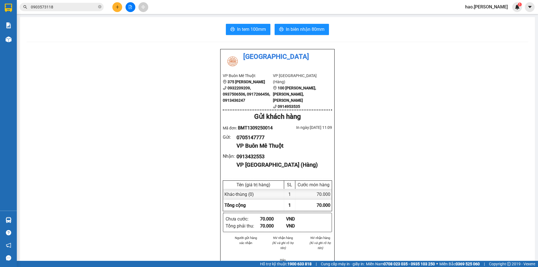
click at [21, 36] on div "In tem 100mm In biên nhận 80mm Thái Sơn VP Buôn Mê Thuột 375 Hoàng Diệu 0932209…" at bounding box center [277, 254] width 515 height 474
drag, startPoint x: 20, startPoint y: 36, endPoint x: 17, endPoint y: 38, distance: 4.1
click at [18, 38] on main "In tem 100mm In biên nhận 80mm Thái Sơn VP Buôn Mê Thuột 375 Hoàng Diệu 0932209…" at bounding box center [269, 130] width 538 height 261
click at [17, 38] on div "Kho hàng mới" at bounding box center [8, 39] width 17 height 14
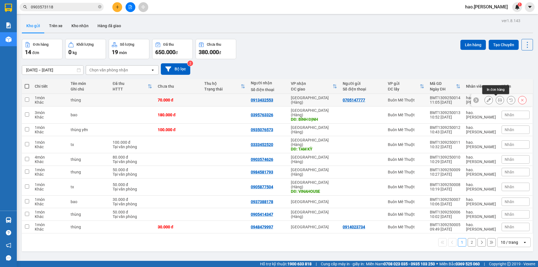
click at [498, 101] on icon at bounding box center [500, 100] width 4 height 4
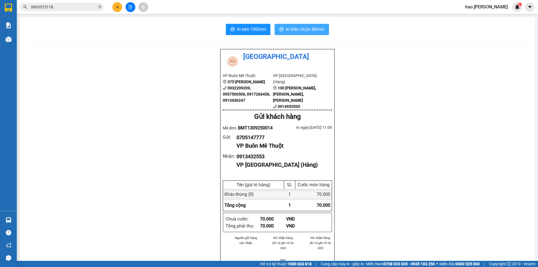
click at [275, 28] on button "In biên nhận 80mm" at bounding box center [302, 29] width 54 height 11
click at [248, 29] on span "In tem 100mm" at bounding box center [251, 29] width 29 height 7
click at [119, 7] on icon "plus" at bounding box center [118, 7] width 4 height 4
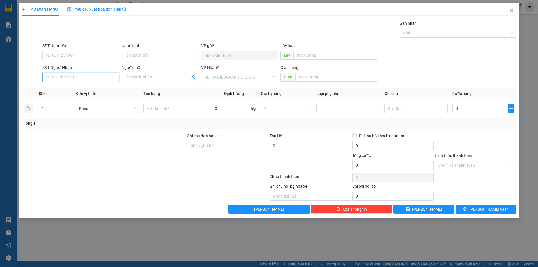
click at [88, 75] on input "SĐT Người Nhận" at bounding box center [80, 77] width 77 height 9
type input "0983744260"
click at [88, 92] on div "0983744260 - PHƯỚC" at bounding box center [80, 88] width 77 height 9
type input "PHƯỚC"
type input "80.000"
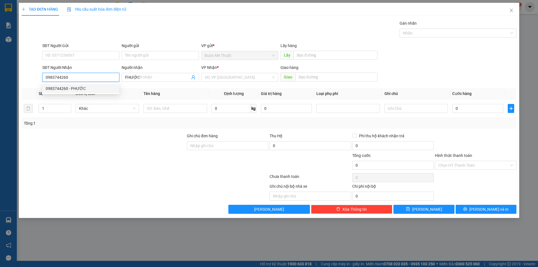
type input "80.000"
type input "0983744260"
click at [167, 102] on td "Tx" at bounding box center [175, 108] width 68 height 19
click at [487, 101] on td "80.000" at bounding box center [478, 108] width 56 height 19
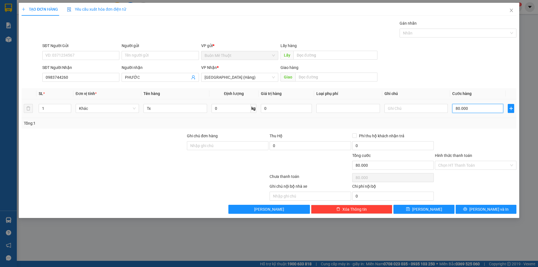
click at [485, 109] on input "80.000" at bounding box center [478, 108] width 51 height 9
type input "5"
type input "50"
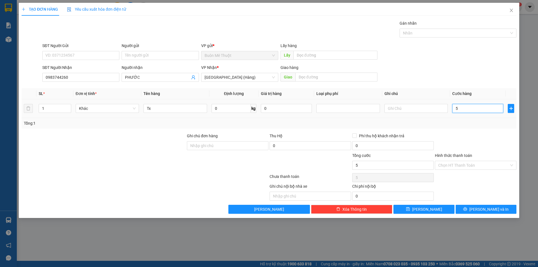
type input "50"
type input "50.000"
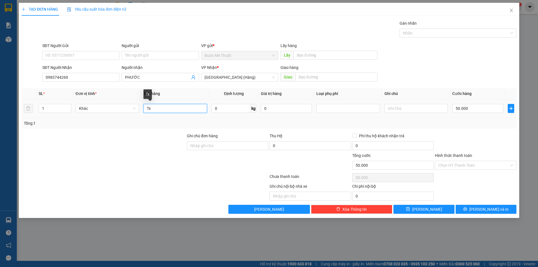
click at [179, 110] on input "Tx" at bounding box center [175, 108] width 63 height 9
type input "Thùng"
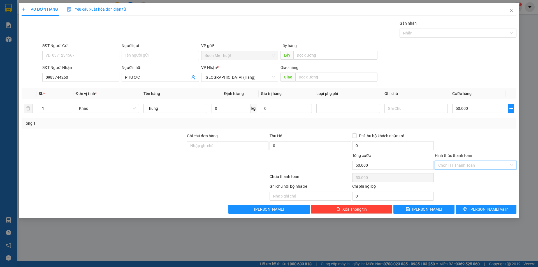
click at [473, 167] on input "Hình thức thanh toán" at bounding box center [474, 165] width 71 height 8
click at [470, 176] on div "Tại văn phòng" at bounding box center [476, 177] width 75 height 6
type input "0"
click at [470, 206] on button "[PERSON_NAME] và In" at bounding box center [486, 209] width 61 height 9
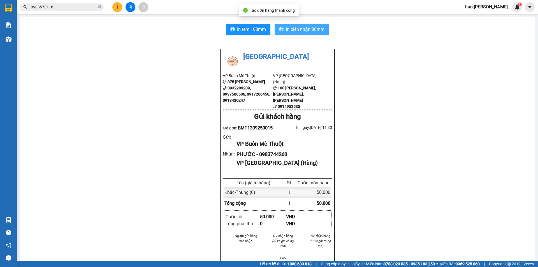
click at [283, 31] on button "In biên nhận 80mm" at bounding box center [302, 29] width 54 height 11
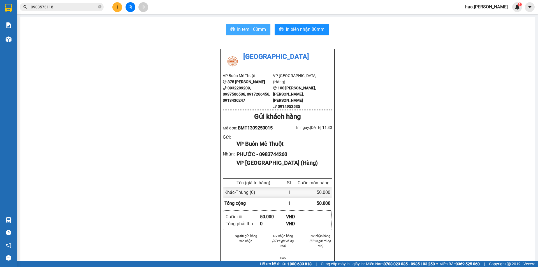
click at [250, 30] on span "In tem 100mm" at bounding box center [251, 29] width 29 height 7
click at [93, 6] on input "0903573118" at bounding box center [64, 7] width 66 height 6
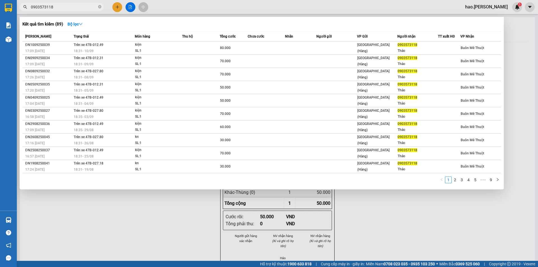
click at [93, 6] on input "0903573118" at bounding box center [64, 7] width 66 height 6
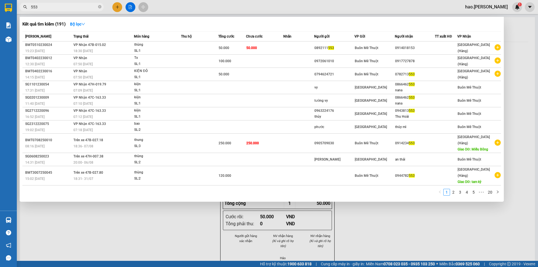
type input "553"
click at [119, 220] on div at bounding box center [269, 133] width 538 height 267
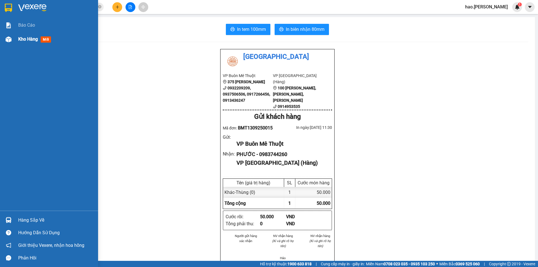
click at [13, 37] on div at bounding box center [9, 39] width 10 height 10
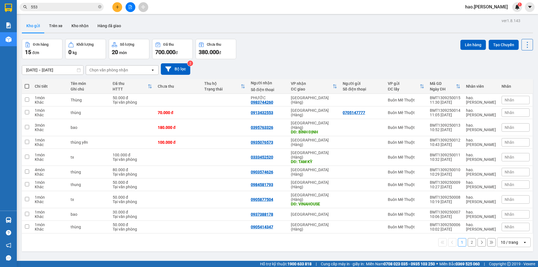
click at [112, 5] on div at bounding box center [130, 7] width 42 height 10
click at [114, 7] on button at bounding box center [117, 7] width 10 height 10
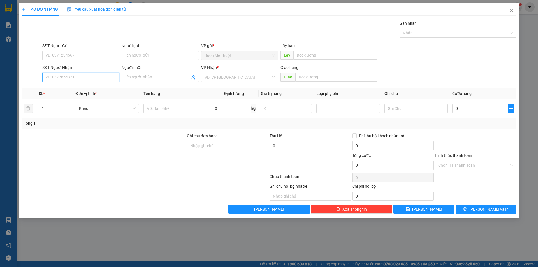
click at [87, 74] on input "SĐT Người Nhận" at bounding box center [80, 77] width 77 height 9
click at [77, 91] on div "0777994785" at bounding box center [81, 89] width 70 height 6
type input "0777994785"
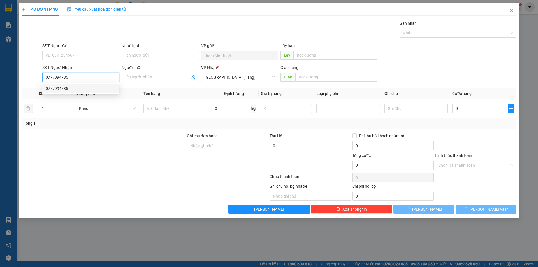
type input "100.000"
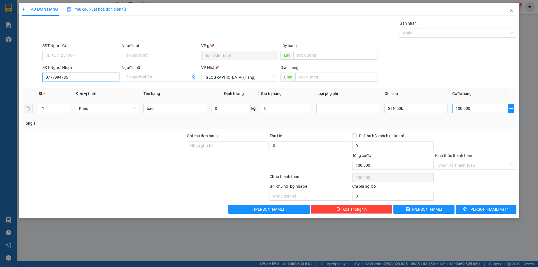
type input "0777994785"
click at [474, 106] on input "100.000" at bounding box center [478, 108] width 51 height 9
type input "1"
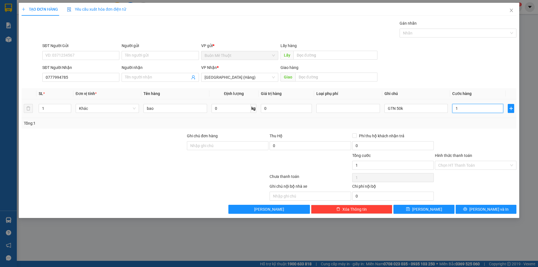
type input "11"
type input "110"
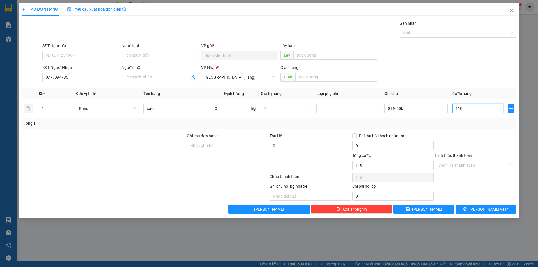
type input "110"
type input "110.000"
drag, startPoint x: 478, startPoint y: 130, endPoint x: 477, endPoint y: 166, distance: 35.3
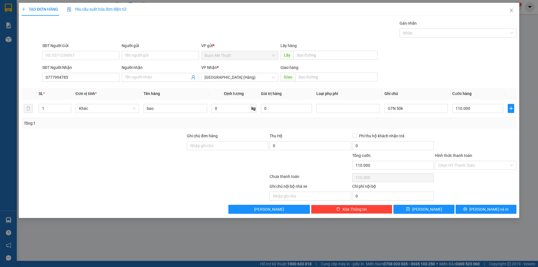
click at [478, 132] on div "Transit Pickup Surcharge Ids Transit Deliver Surcharge Ids Transit Deliver Surc…" at bounding box center [269, 117] width 495 height 194
click at [476, 168] on input "Hình thức thanh toán" at bounding box center [474, 165] width 71 height 8
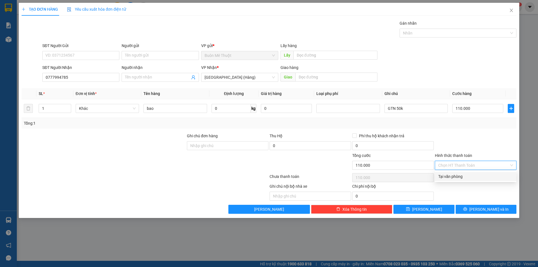
click at [474, 175] on div "Tại văn phòng" at bounding box center [476, 177] width 75 height 6
type input "0"
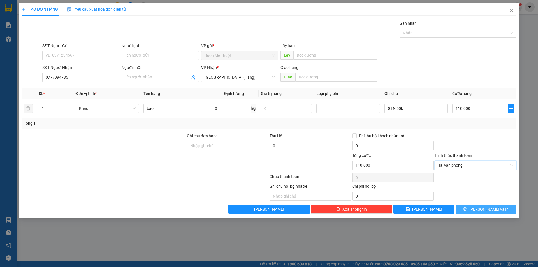
click at [484, 210] on span "[PERSON_NAME] và In" at bounding box center [489, 209] width 39 height 6
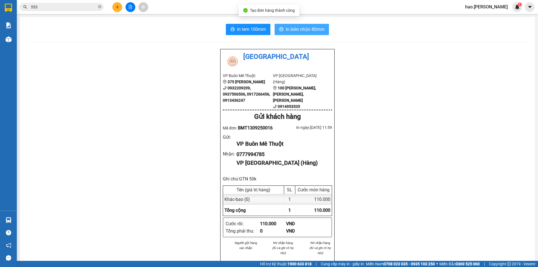
click at [291, 29] on span "In biên nhận 80mm" at bounding box center [305, 29] width 39 height 7
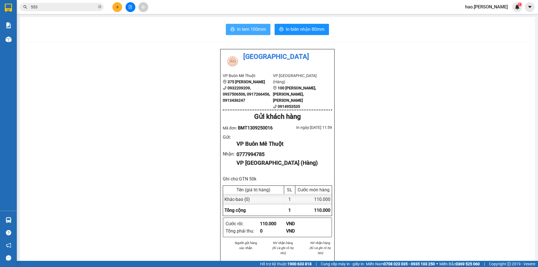
click at [241, 31] on span "In tem 100mm" at bounding box center [251, 29] width 29 height 7
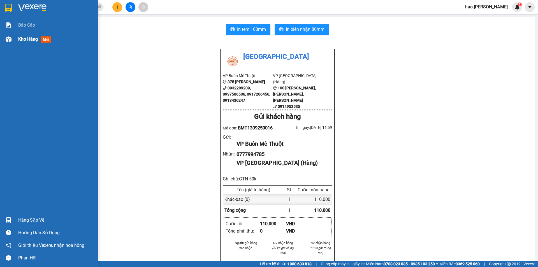
click at [25, 40] on span "Kho hàng" at bounding box center [28, 38] width 20 height 5
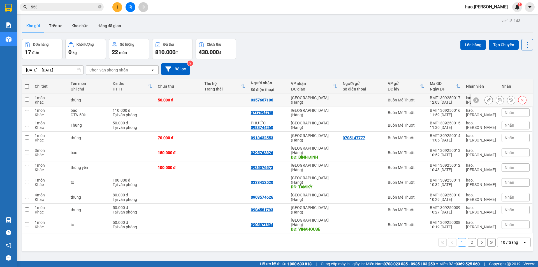
click at [498, 100] on icon at bounding box center [500, 100] width 4 height 4
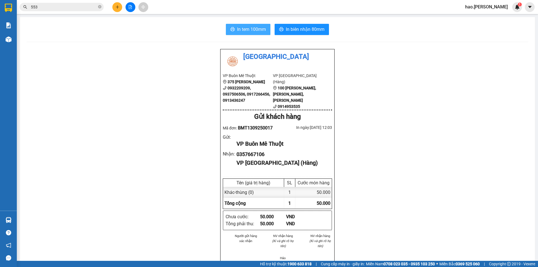
click at [255, 29] on span "In tem 100mm" at bounding box center [251, 29] width 29 height 7
click at [316, 26] on span "In biên nhận 80mm" at bounding box center [305, 29] width 39 height 7
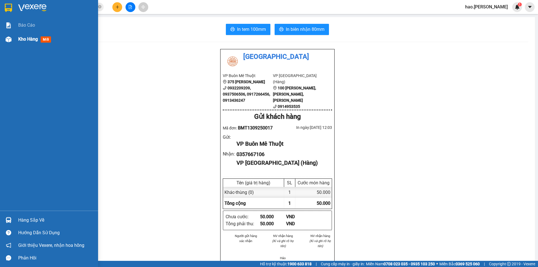
click at [28, 39] on span "Kho hàng" at bounding box center [28, 38] width 20 height 5
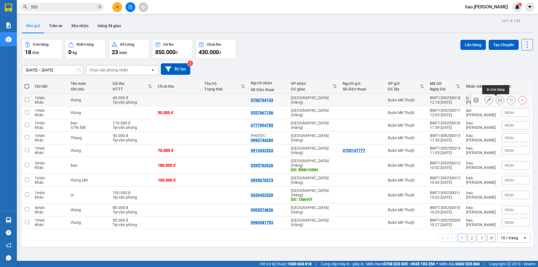
click at [498, 102] on icon at bounding box center [500, 100] width 4 height 4
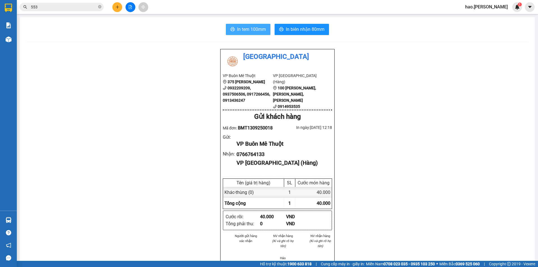
click at [249, 30] on span "In tem 100mm" at bounding box center [251, 29] width 29 height 7
click at [117, 7] on icon "plus" at bounding box center [117, 7] width 3 height 0
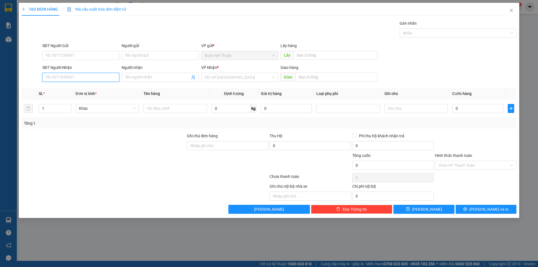
click at [96, 77] on input "SĐT Người Nhận" at bounding box center [80, 77] width 77 height 9
click at [71, 88] on div "0905460536 - BẢO" at bounding box center [81, 89] width 70 height 6
type input "0905460536"
type input "BẢO"
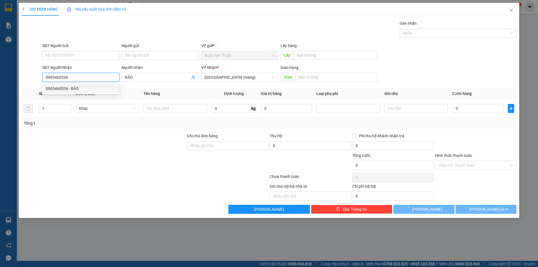
type input "100.000"
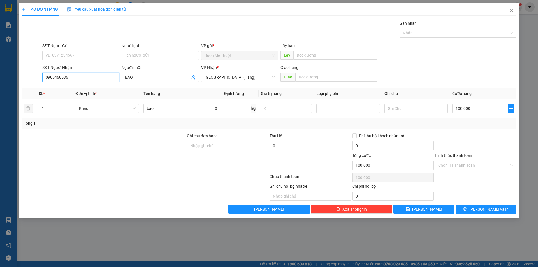
type input "0905460536"
click at [464, 163] on input "Hình thức thanh toán" at bounding box center [474, 165] width 71 height 8
click at [475, 215] on div "TẠO ĐƠN HÀNG Yêu cầu xuất hóa đơn điện tử Transit Pickup Surcharge Ids Transit …" at bounding box center [269, 110] width 501 height 215
click at [468, 211] on span "printer" at bounding box center [466, 209] width 4 height 4
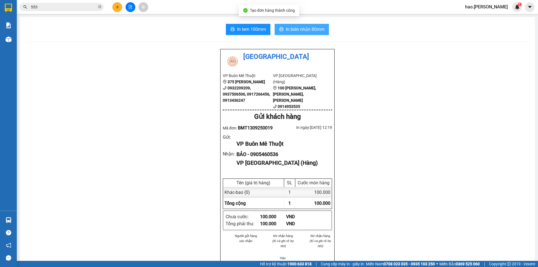
click at [289, 29] on span "In biên nhận 80mm" at bounding box center [305, 29] width 39 height 7
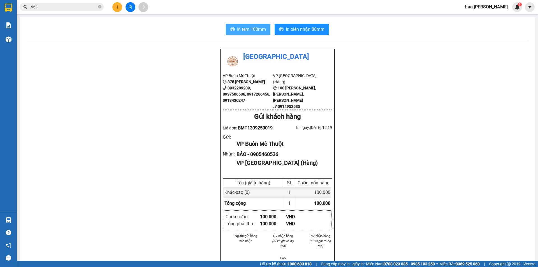
click at [232, 24] on button "In tem 100mm" at bounding box center [248, 29] width 45 height 11
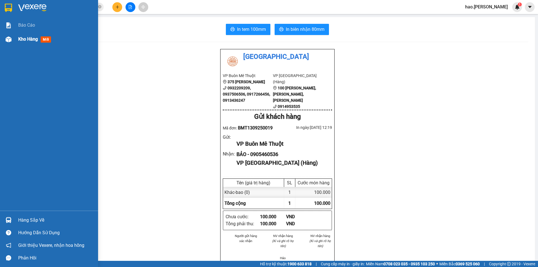
click at [10, 41] on img at bounding box center [9, 39] width 6 height 6
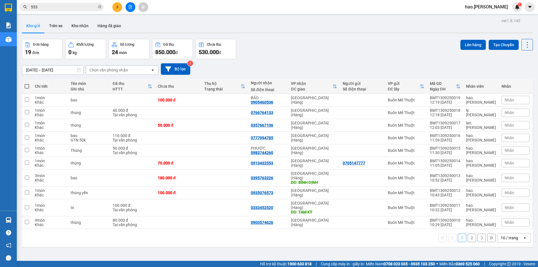
click at [114, 9] on button at bounding box center [117, 7] width 10 height 10
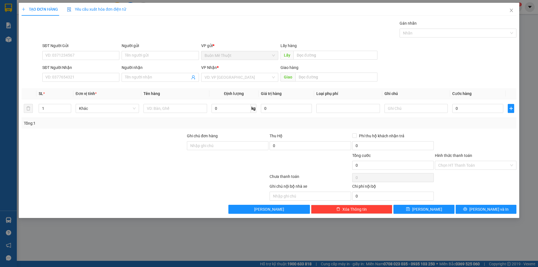
click at [79, 84] on div "Transit Pickup Surcharge Ids Transit Deliver Surcharge Ids Transit Deliver Surc…" at bounding box center [269, 117] width 495 height 194
click at [81, 77] on input "SĐT Người Nhận" at bounding box center [80, 77] width 77 height 9
type input "0936345615"
click at [89, 57] on input "SĐT Người Gửi" at bounding box center [80, 55] width 77 height 9
type input "2"
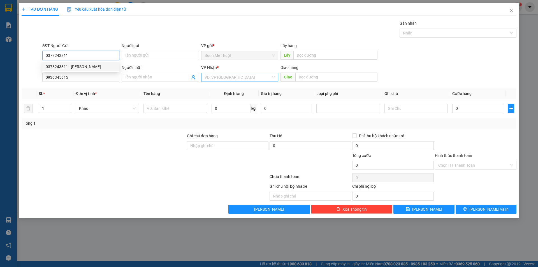
type input "0378243311"
click at [258, 77] on input "search" at bounding box center [238, 77] width 66 height 8
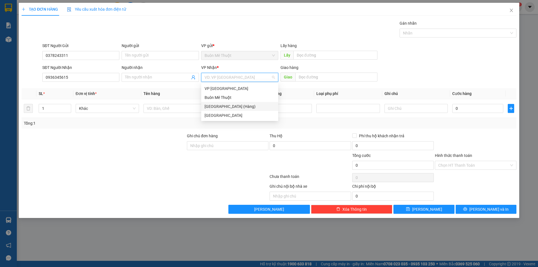
click at [244, 104] on div "[GEOGRAPHIC_DATA] (Hàng)" at bounding box center [240, 106] width 70 height 6
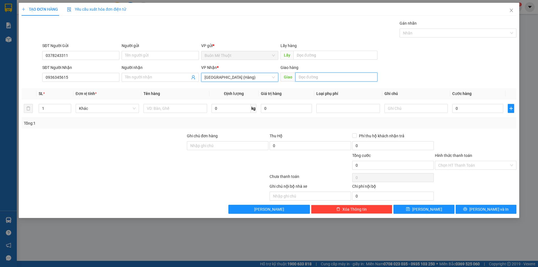
click at [311, 77] on input "text" at bounding box center [337, 77] width 82 height 9
click at [465, 107] on input "0" at bounding box center [478, 108] width 51 height 9
click at [175, 112] on input "text" at bounding box center [175, 108] width 63 height 9
type input "t"
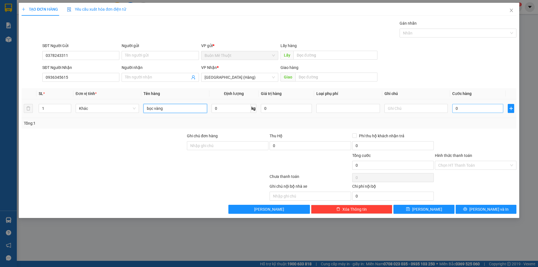
type input "bọc vàng"
click at [485, 110] on input "0" at bounding box center [478, 108] width 51 height 9
click at [487, 109] on input "0" at bounding box center [478, 108] width 51 height 9
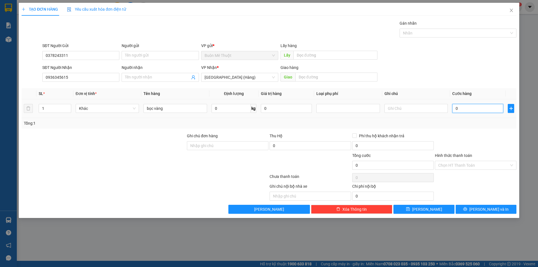
type input "4"
type input "40"
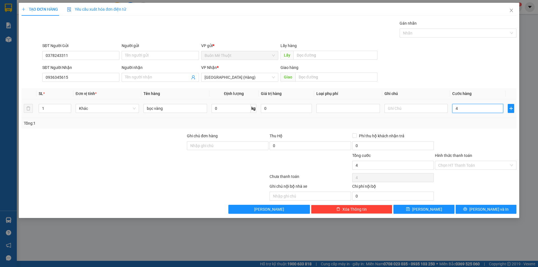
type input "40"
type input "4"
type input "0"
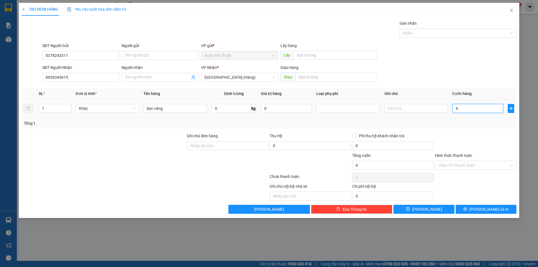
type input "0"
type input "03"
type input "3"
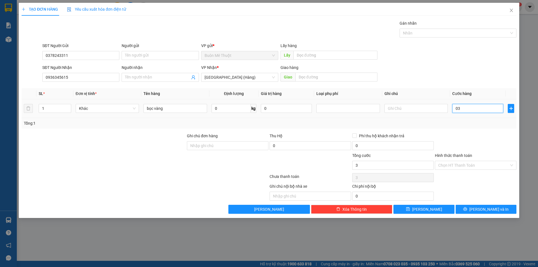
type input "030"
drag, startPoint x: 484, startPoint y: 154, endPoint x: 482, endPoint y: 163, distance: 9.0
click at [484, 154] on div "Hình thức thanh toán" at bounding box center [476, 157] width 82 height 8
click at [482, 163] on input "Hình thức thanh toán" at bounding box center [474, 165] width 71 height 8
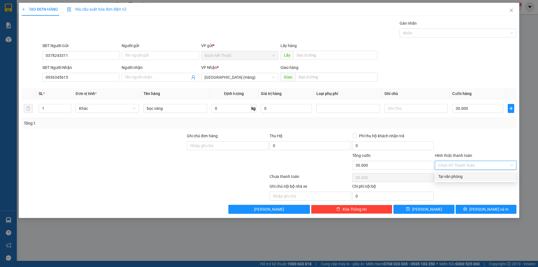
click at [476, 178] on div "Tại văn phòng" at bounding box center [476, 177] width 75 height 6
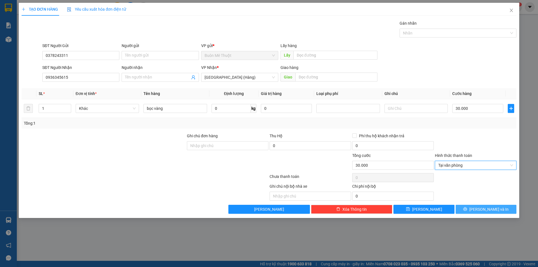
click at [482, 206] on button "[PERSON_NAME] và In" at bounding box center [486, 209] width 61 height 9
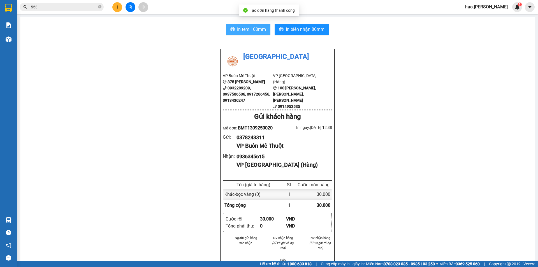
click at [247, 28] on span "In tem 100mm" at bounding box center [251, 29] width 29 height 7
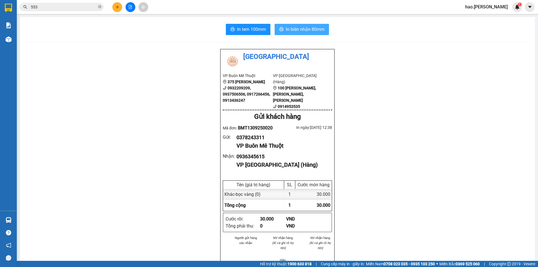
click at [290, 33] on button "In biên nhận 80mm" at bounding box center [302, 29] width 54 height 11
